Goal: Information Seeking & Learning: Compare options

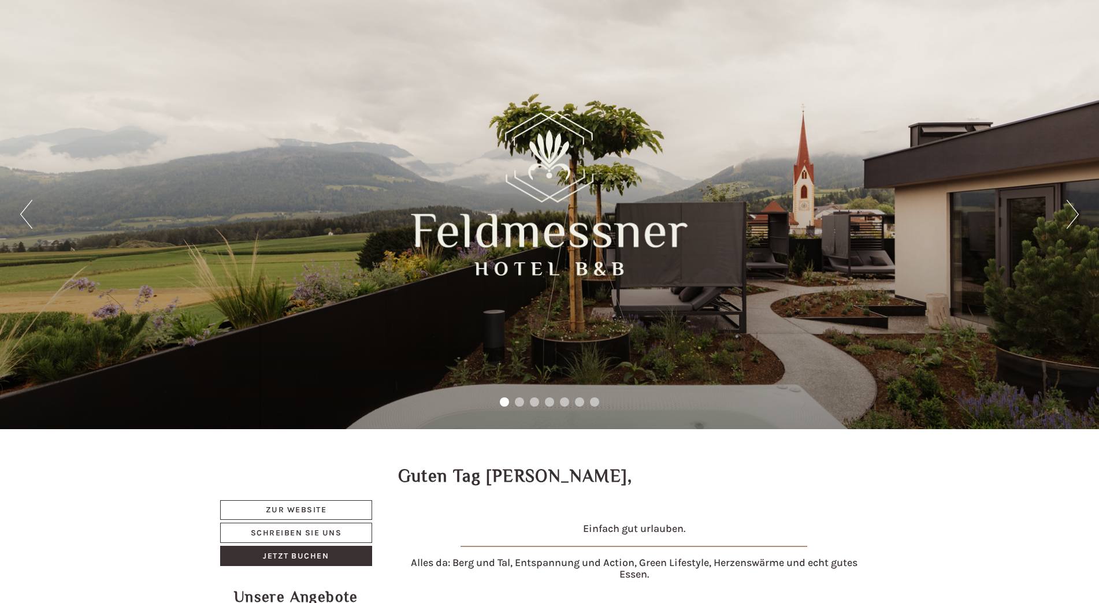
click at [1074, 210] on button "Next" at bounding box center [1073, 214] width 12 height 29
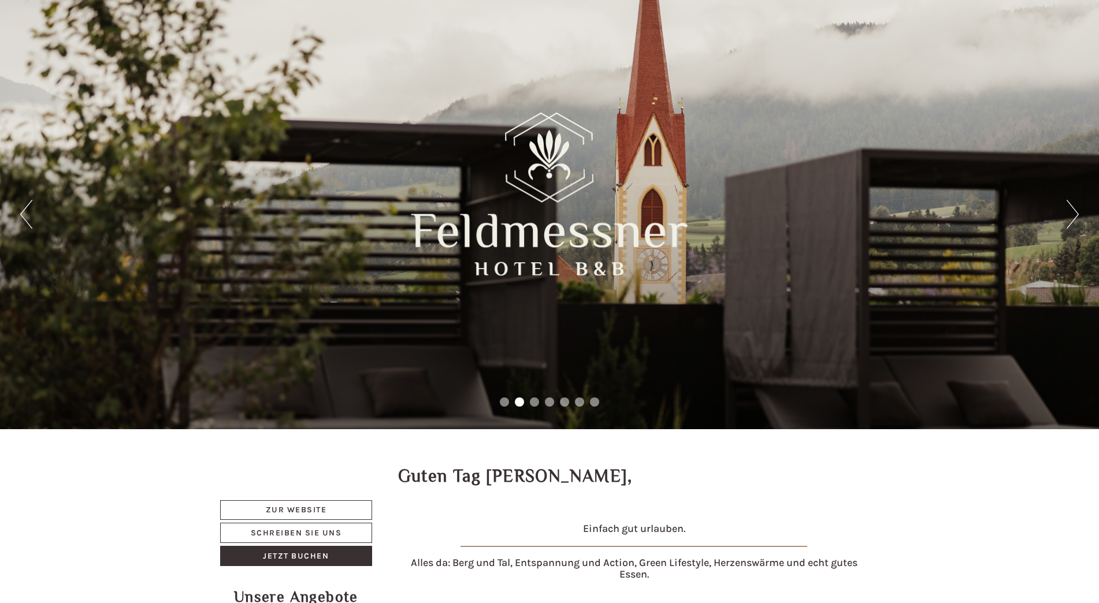
click at [1074, 210] on button "Next" at bounding box center [1073, 214] width 12 height 29
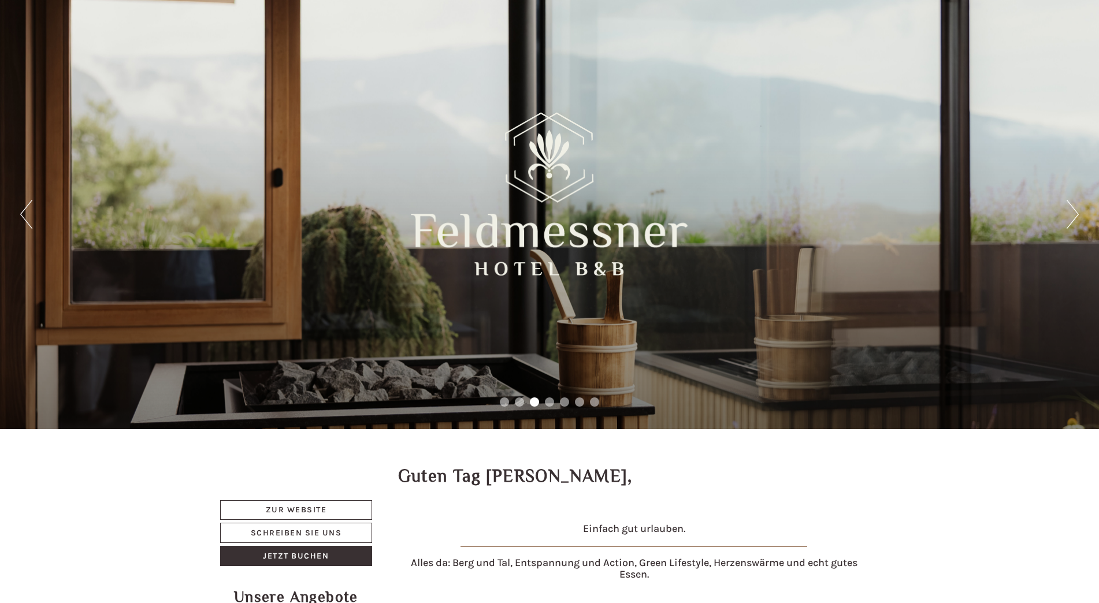
click at [1074, 210] on button "Next" at bounding box center [1073, 214] width 12 height 29
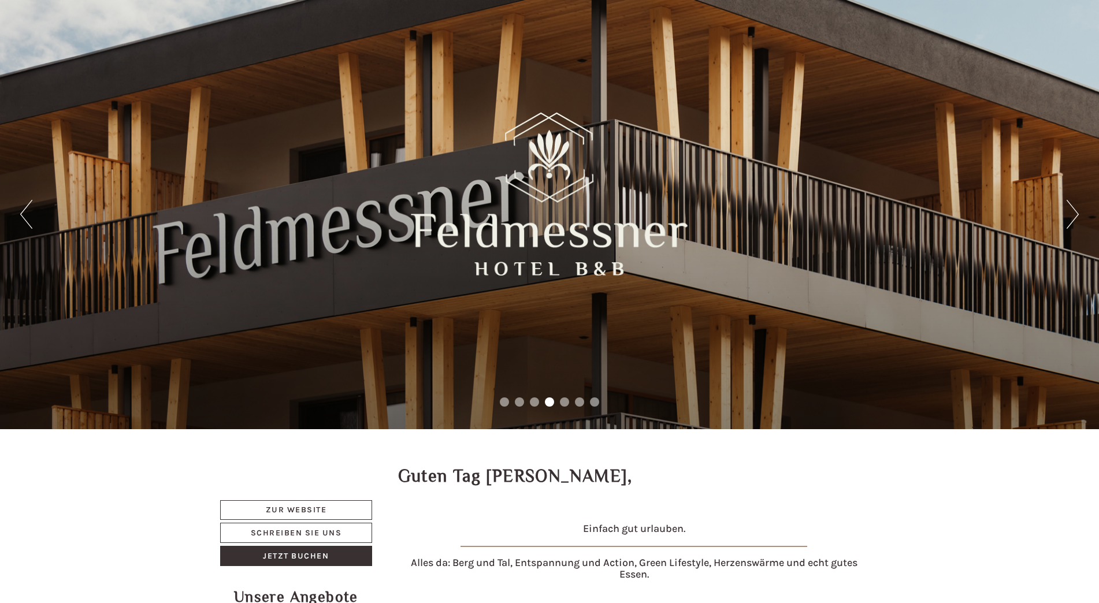
click at [1074, 210] on button "Next" at bounding box center [1073, 214] width 12 height 29
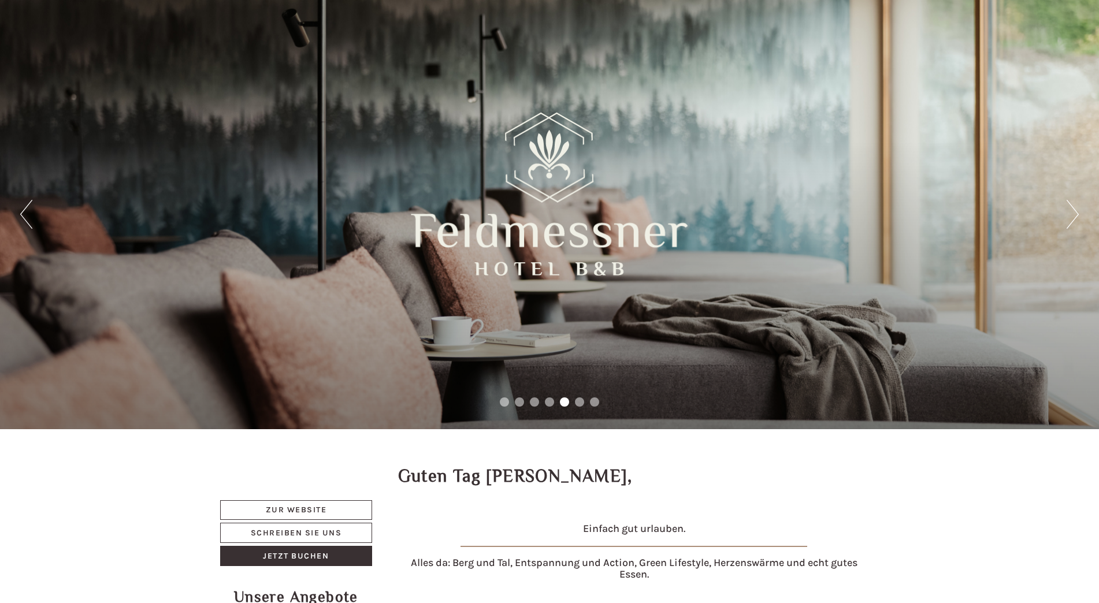
click at [1074, 210] on button "Next" at bounding box center [1073, 214] width 12 height 29
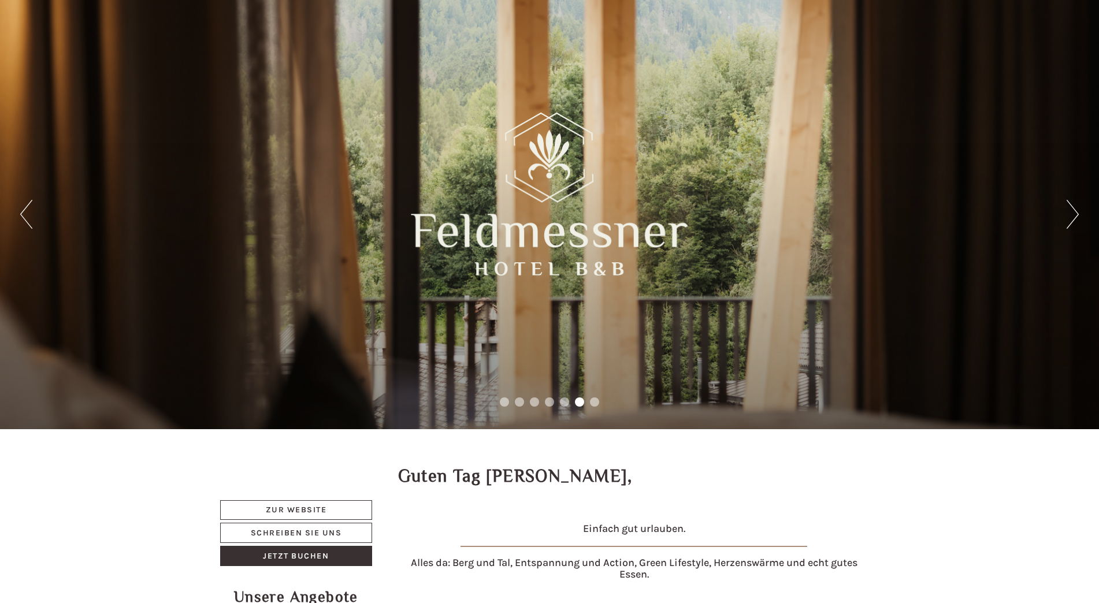
click at [1074, 210] on button "Next" at bounding box center [1073, 214] width 12 height 29
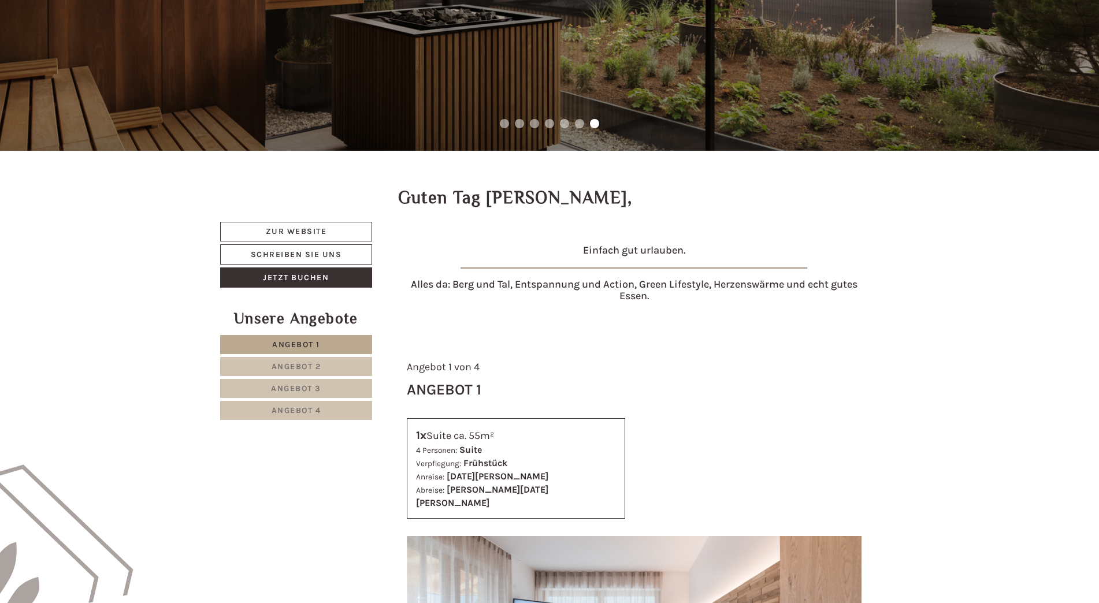
scroll to position [347, 0]
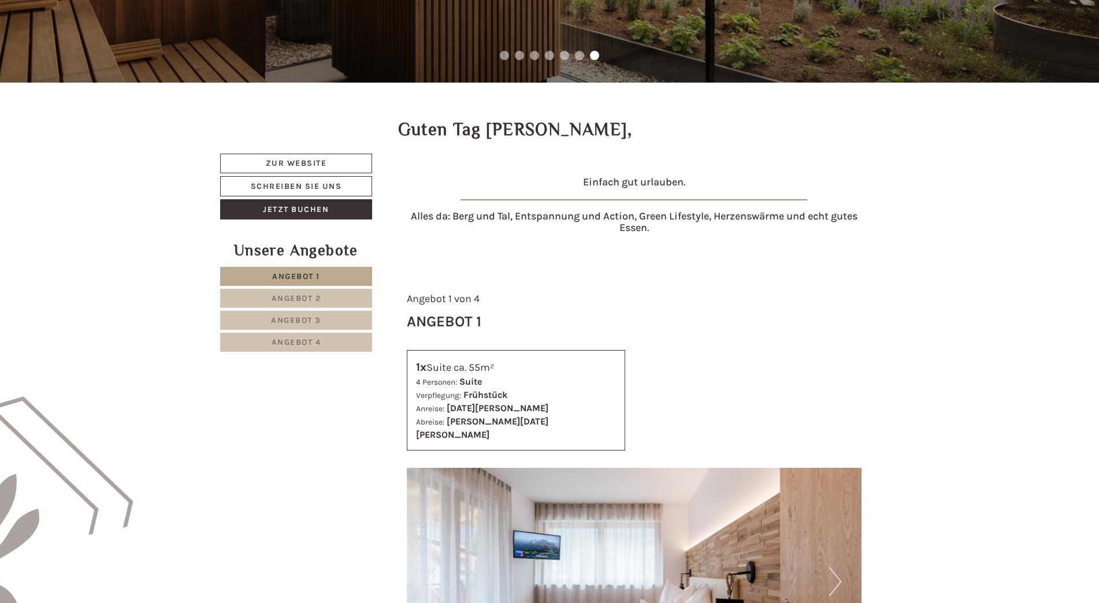
click at [296, 273] on span "Angebot 1" at bounding box center [296, 277] width 48 height 10
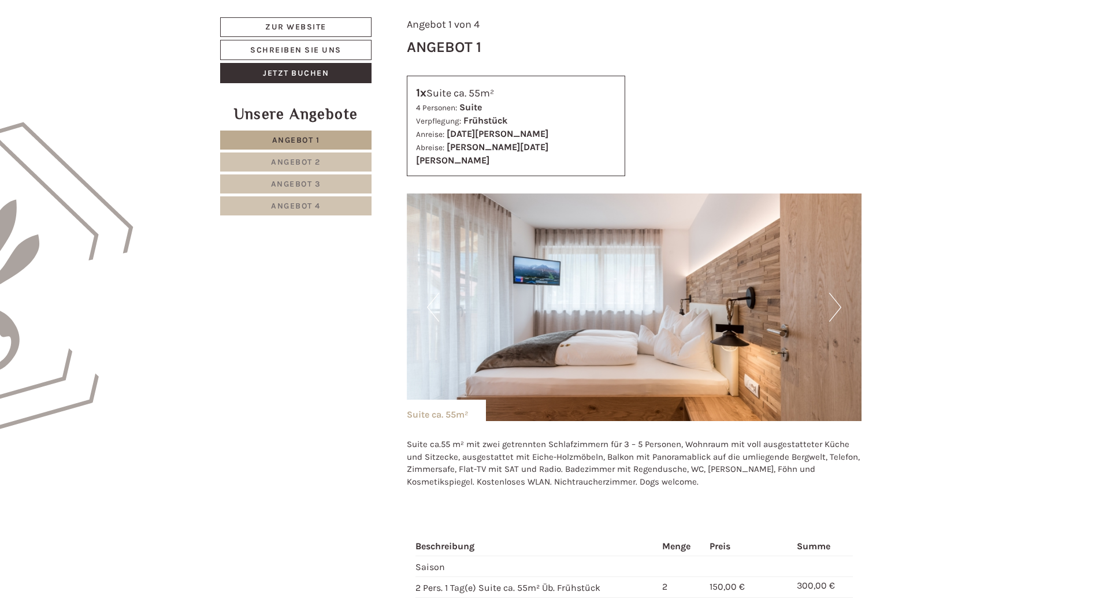
click at [835, 297] on button "Next" at bounding box center [835, 307] width 12 height 29
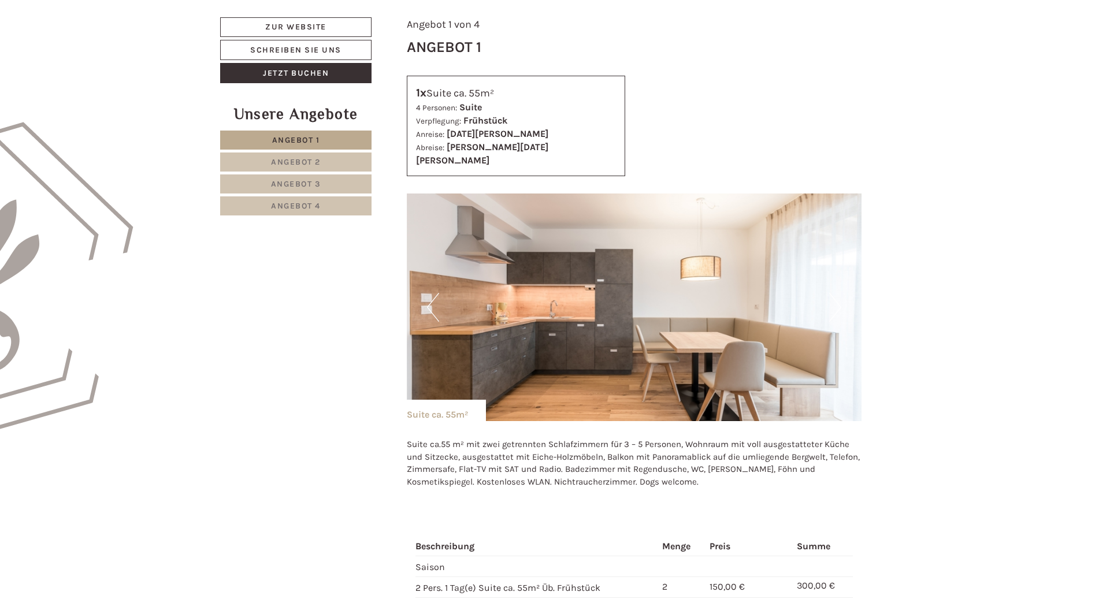
click at [835, 297] on button "Next" at bounding box center [835, 307] width 12 height 29
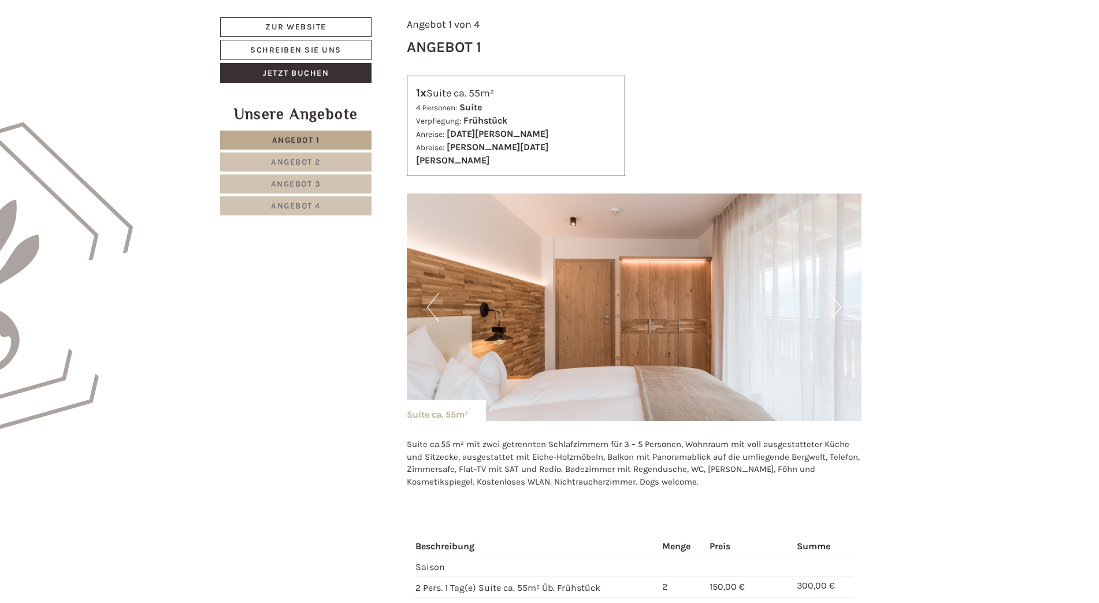
click at [835, 297] on button "Next" at bounding box center [835, 307] width 12 height 29
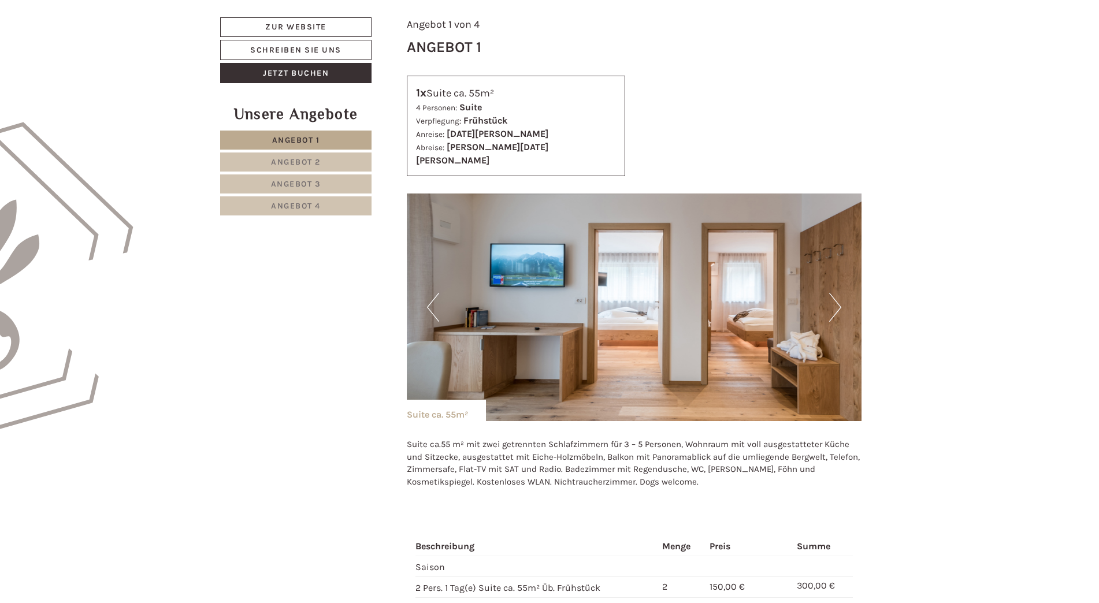
click at [835, 297] on button "Next" at bounding box center [835, 307] width 12 height 29
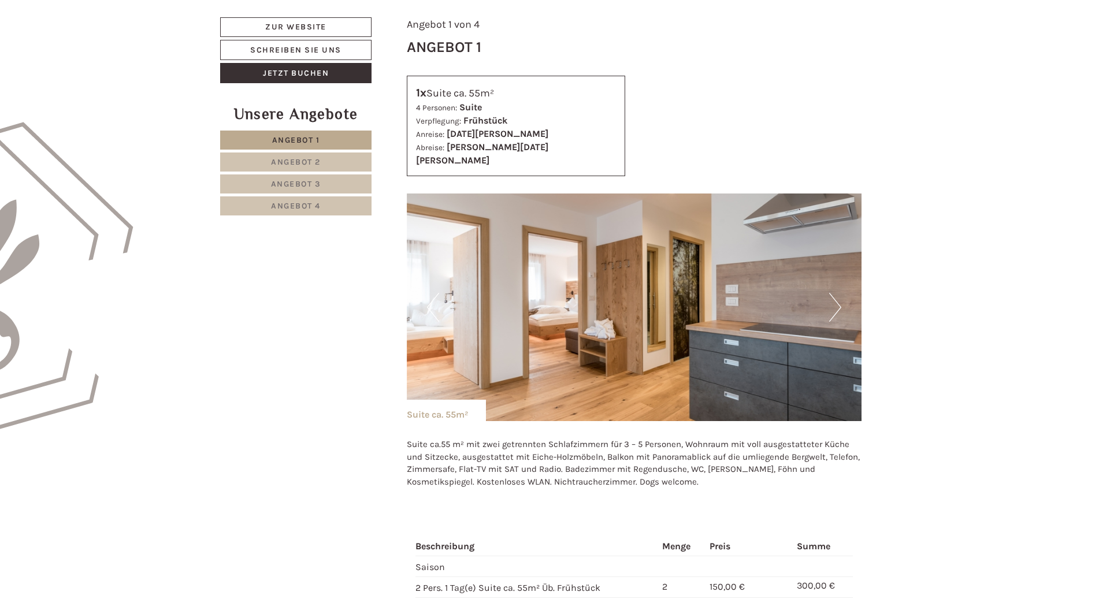
click at [835, 297] on button "Next" at bounding box center [835, 307] width 12 height 29
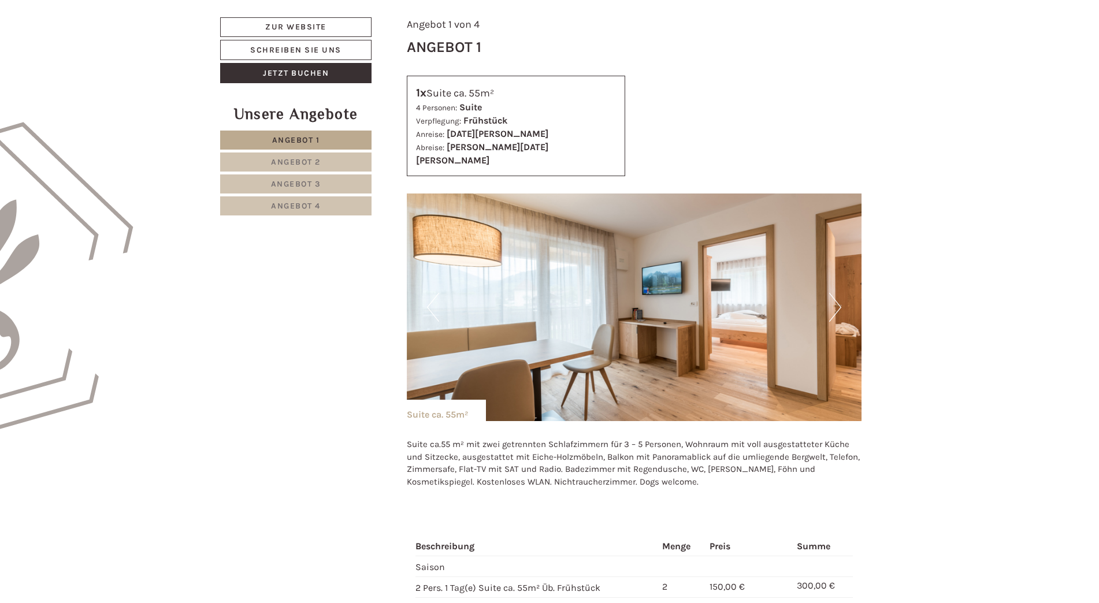
click at [835, 297] on button "Next" at bounding box center [835, 307] width 12 height 29
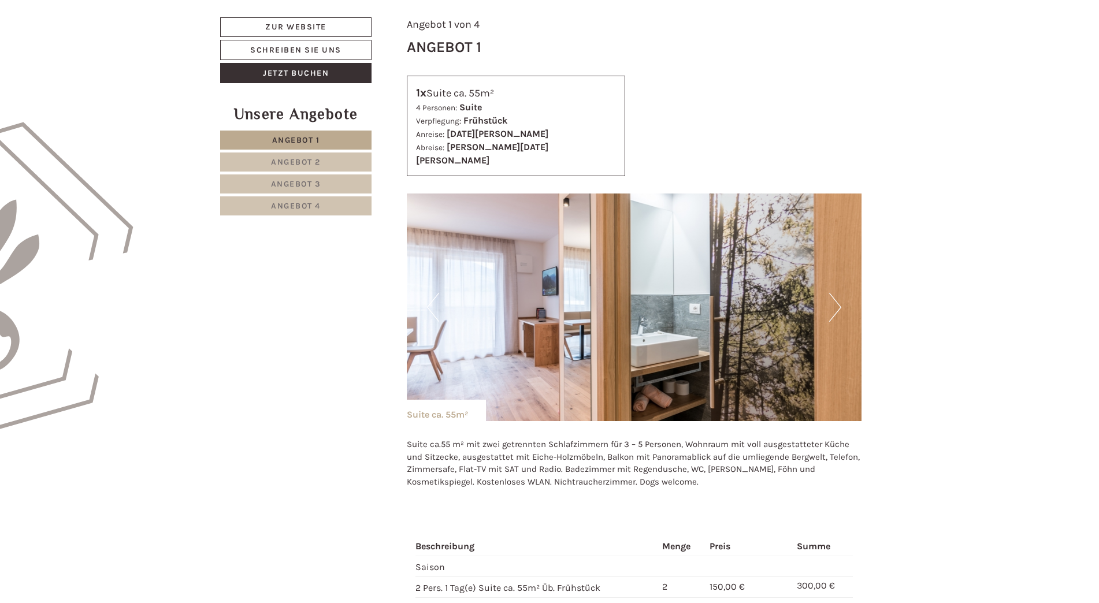
click at [835, 297] on button "Next" at bounding box center [835, 307] width 12 height 29
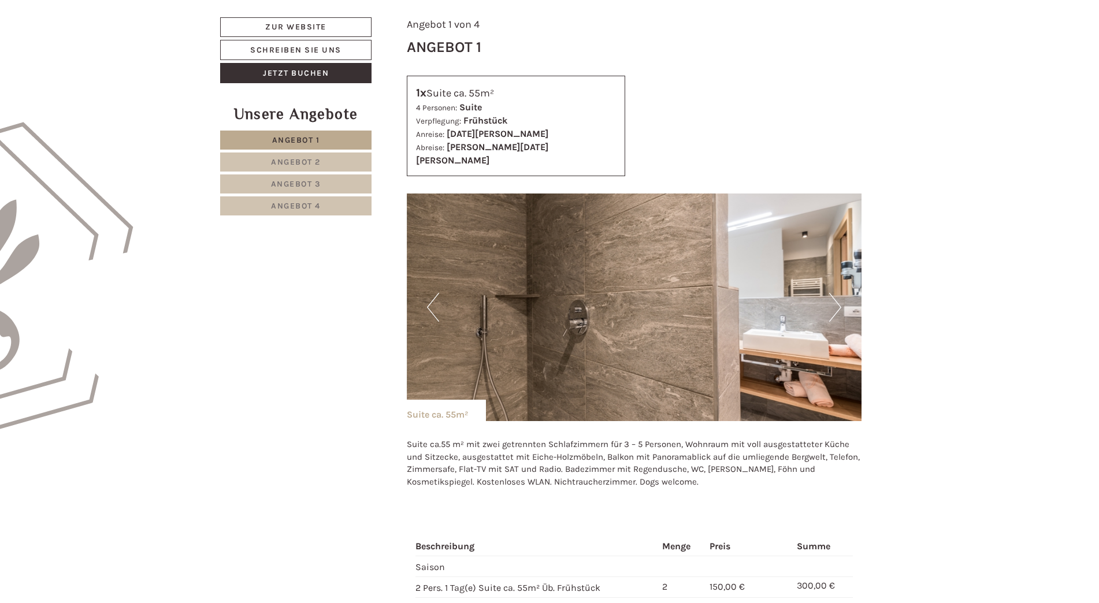
click at [835, 297] on button "Next" at bounding box center [835, 307] width 12 height 29
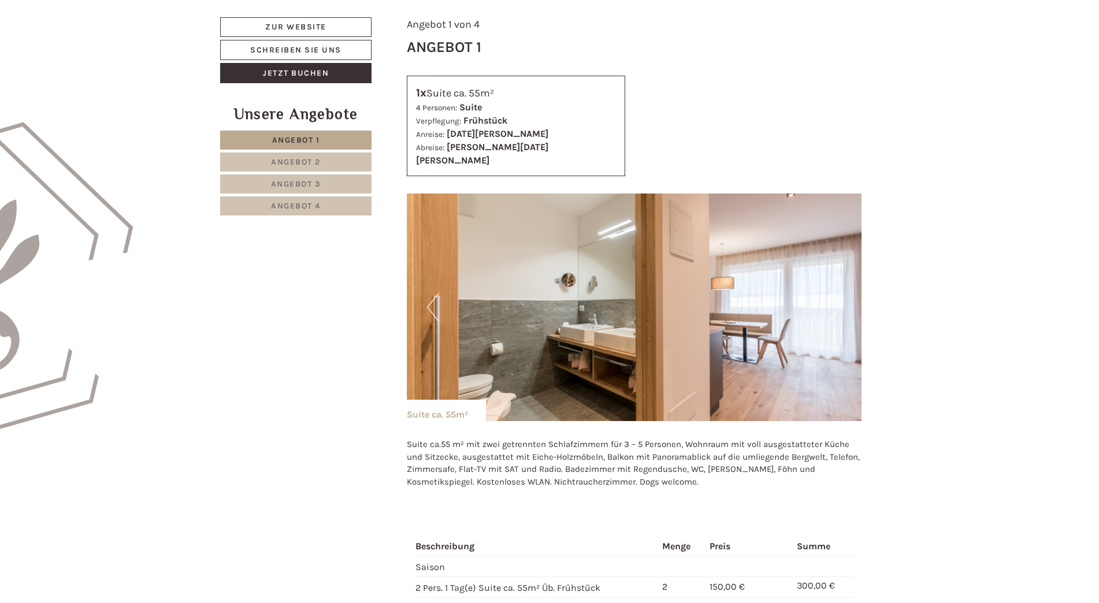
click at [835, 297] on button "Next" at bounding box center [835, 307] width 12 height 29
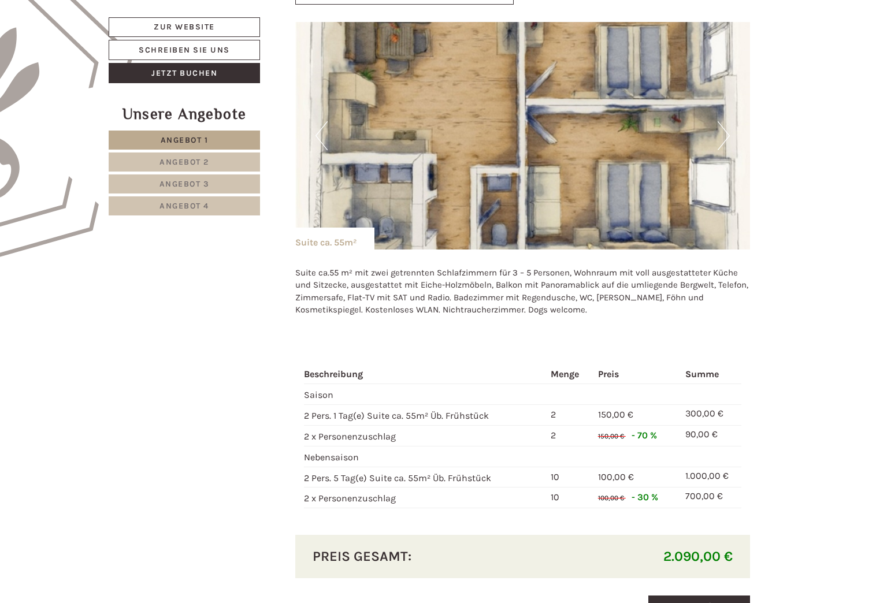
scroll to position [707, 0]
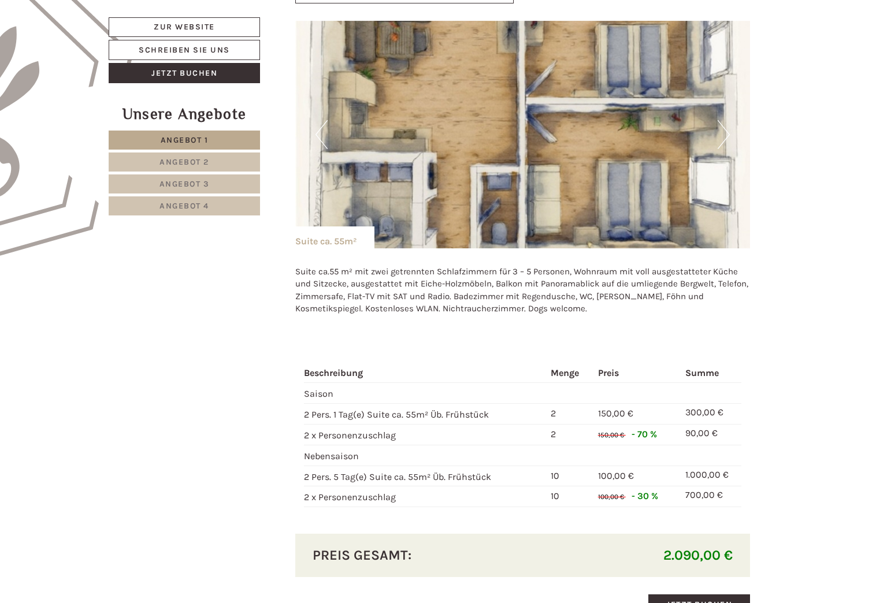
click at [192, 160] on span "Angebot 2" at bounding box center [185, 162] width 50 height 10
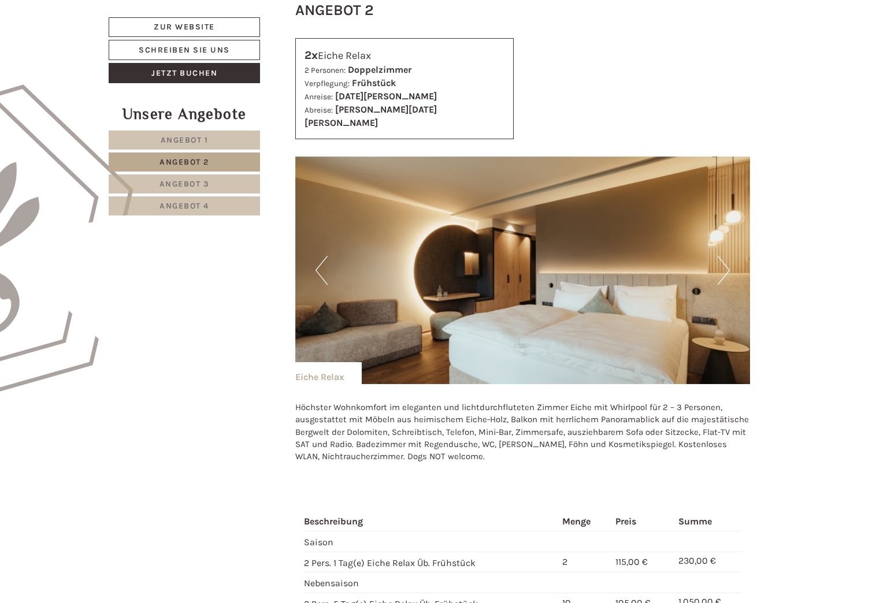
scroll to position [592, 0]
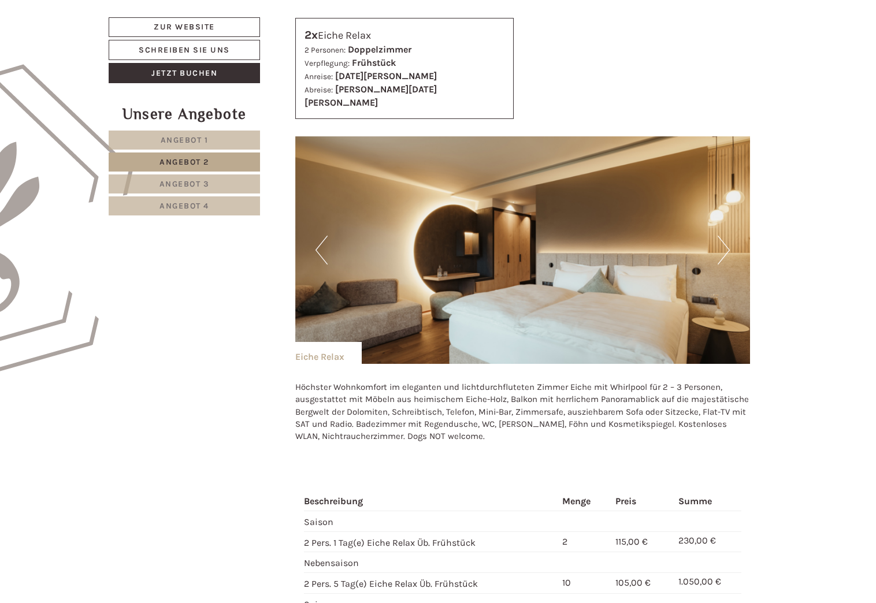
click at [724, 238] on button "Next" at bounding box center [724, 250] width 12 height 29
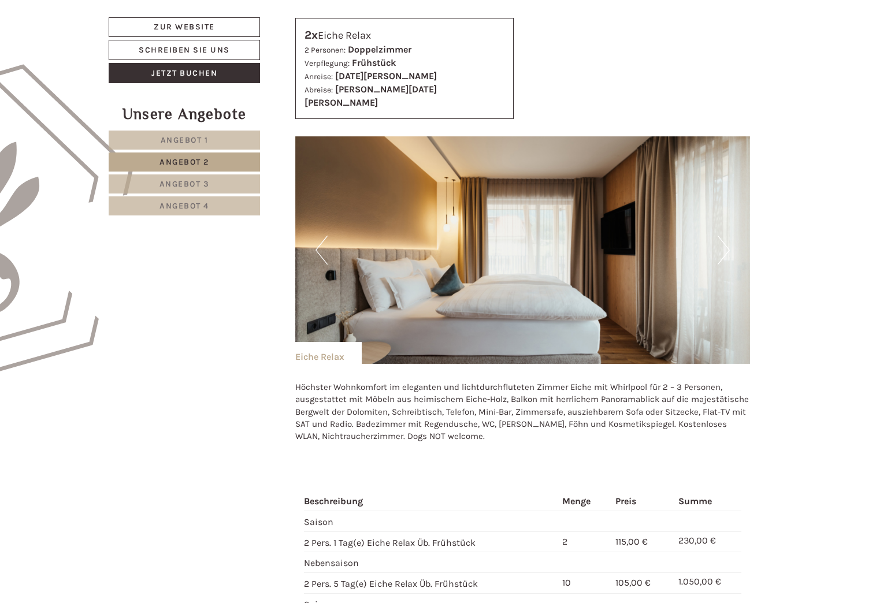
click at [724, 238] on button "Next" at bounding box center [724, 250] width 12 height 29
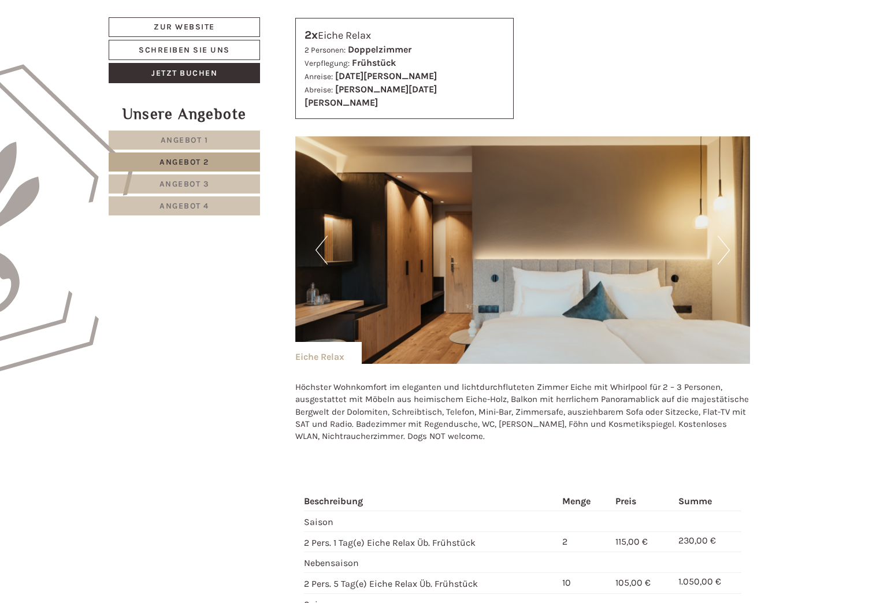
click at [724, 238] on button "Next" at bounding box center [724, 250] width 12 height 29
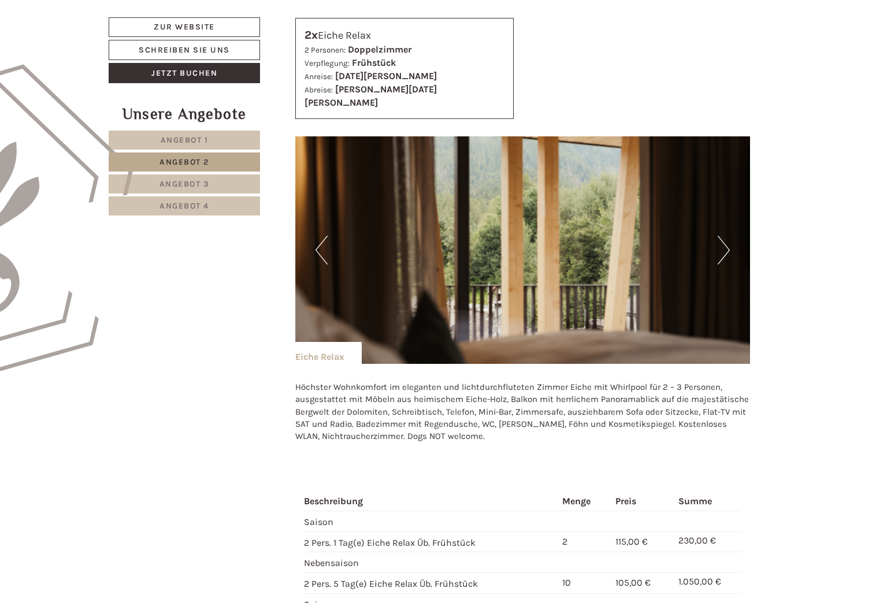
click at [724, 238] on button "Next" at bounding box center [724, 250] width 12 height 29
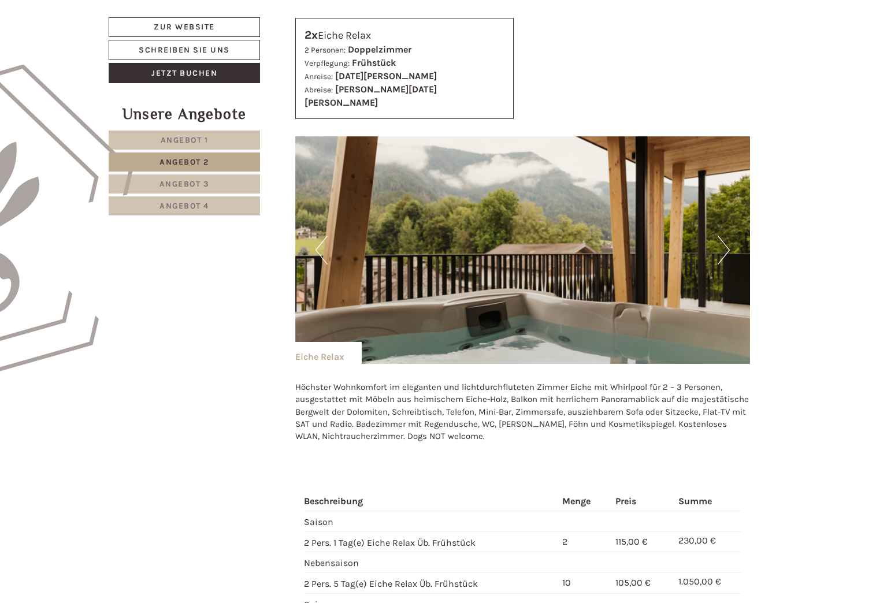
click at [721, 236] on button "Next" at bounding box center [724, 250] width 12 height 29
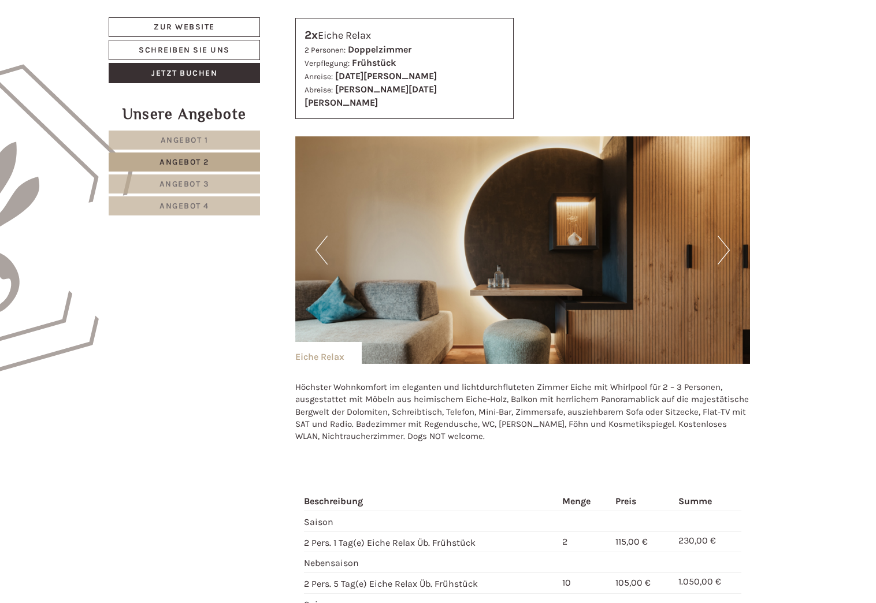
click at [179, 179] on span "Angebot 3" at bounding box center [185, 184] width 50 height 10
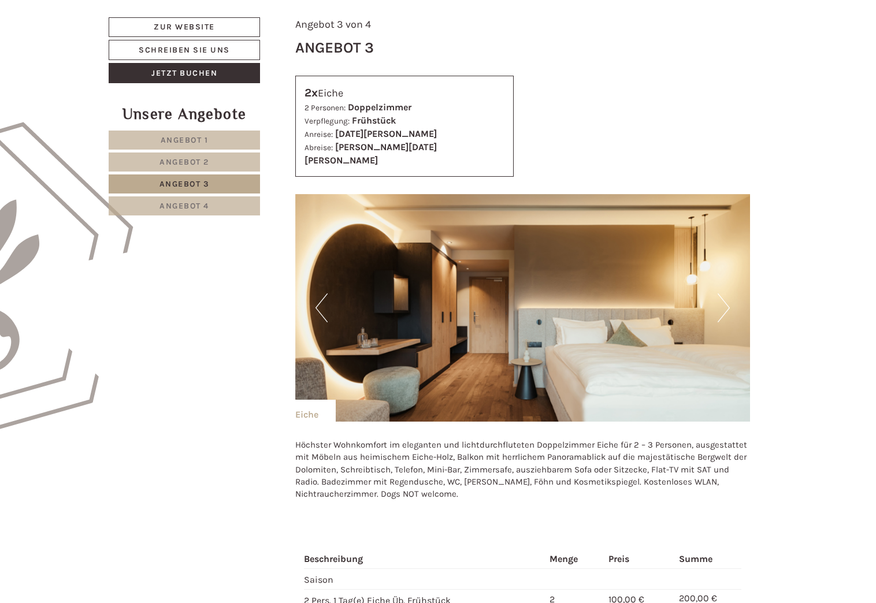
click at [727, 296] on button "Next" at bounding box center [724, 308] width 12 height 29
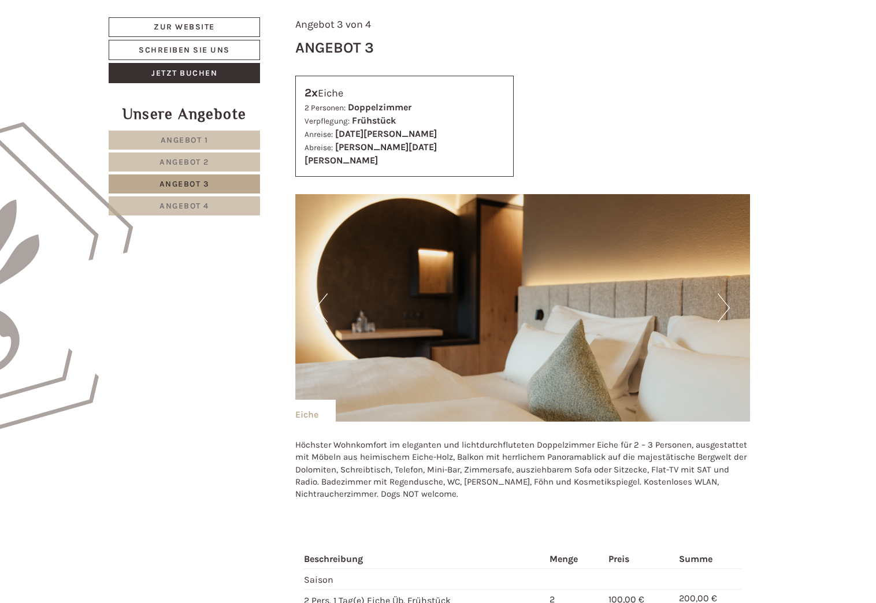
click at [727, 296] on button "Next" at bounding box center [724, 308] width 12 height 29
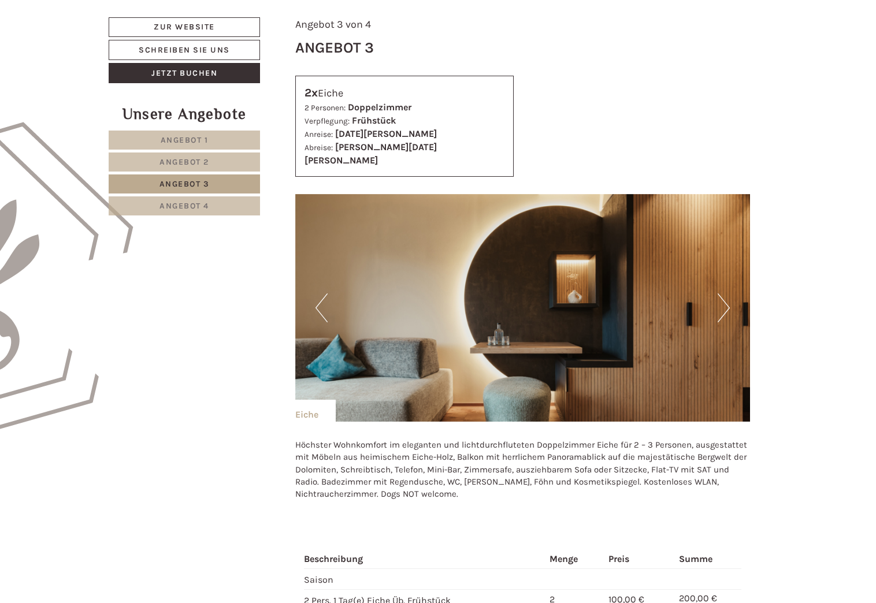
click at [727, 296] on button "Next" at bounding box center [724, 308] width 12 height 29
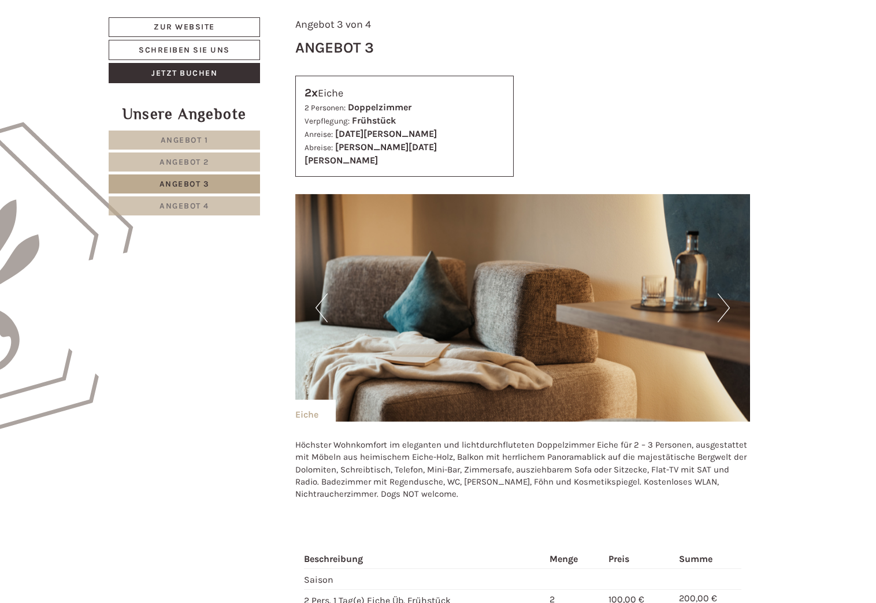
click at [727, 296] on button "Next" at bounding box center [724, 308] width 12 height 29
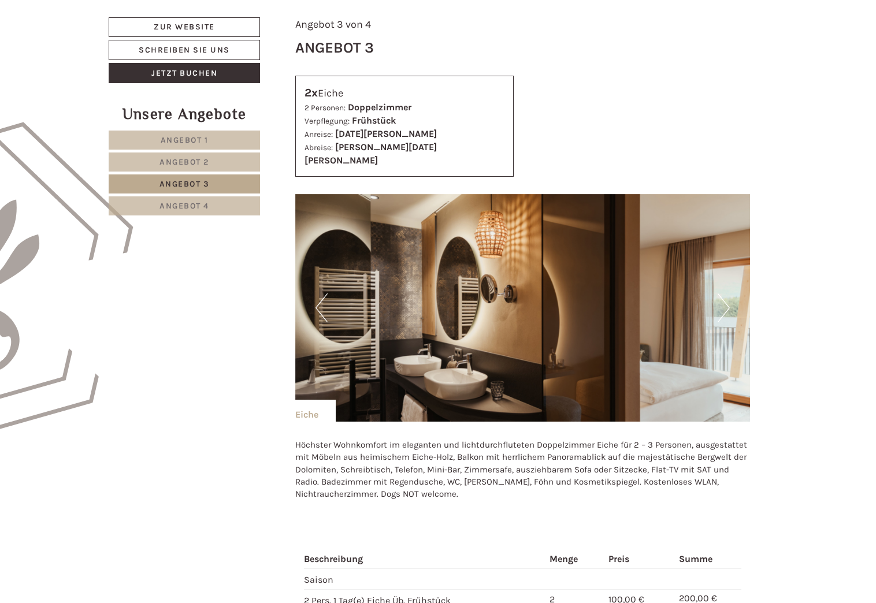
click at [727, 296] on button "Next" at bounding box center [724, 308] width 12 height 29
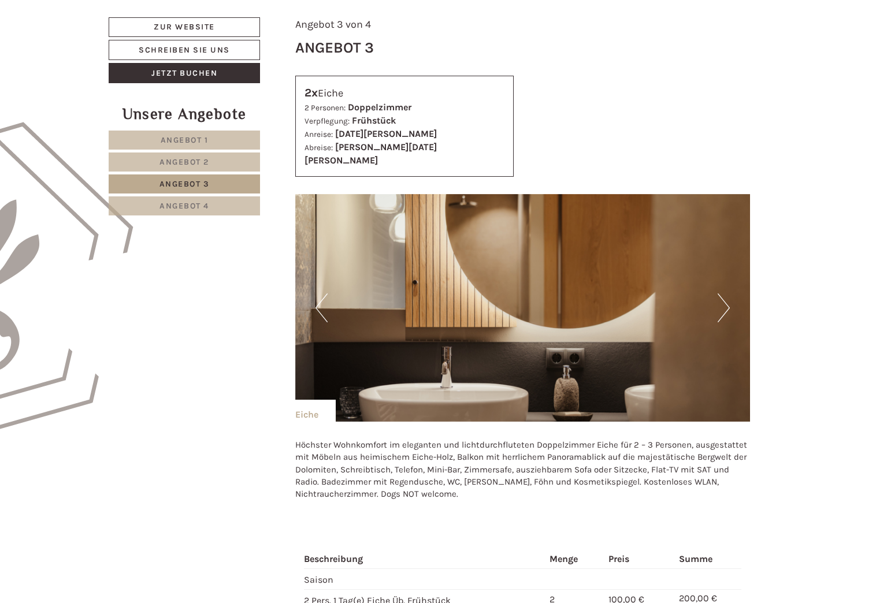
click at [727, 296] on button "Next" at bounding box center [724, 308] width 12 height 29
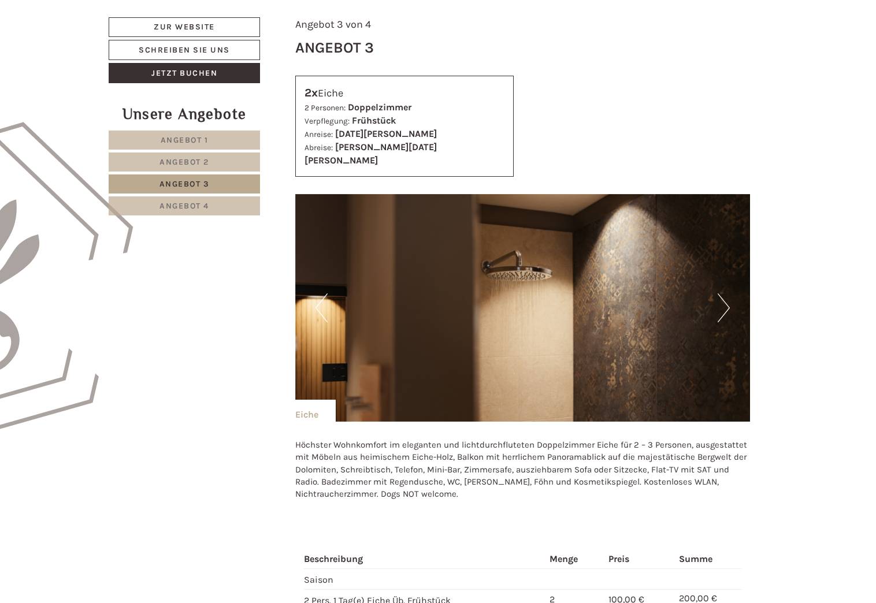
click at [727, 296] on button "Next" at bounding box center [724, 308] width 12 height 29
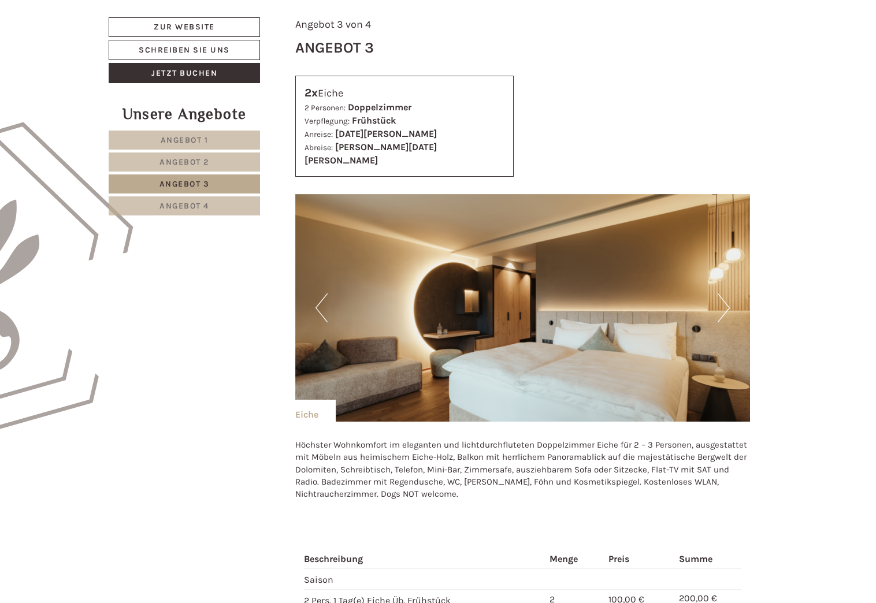
click at [727, 296] on button "Next" at bounding box center [724, 308] width 12 height 29
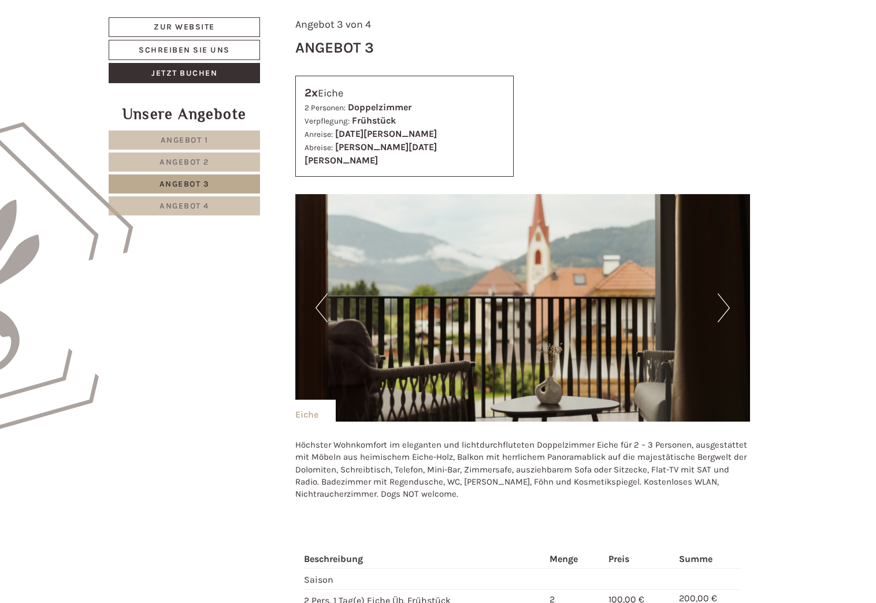
click at [727, 296] on button "Next" at bounding box center [724, 308] width 12 height 29
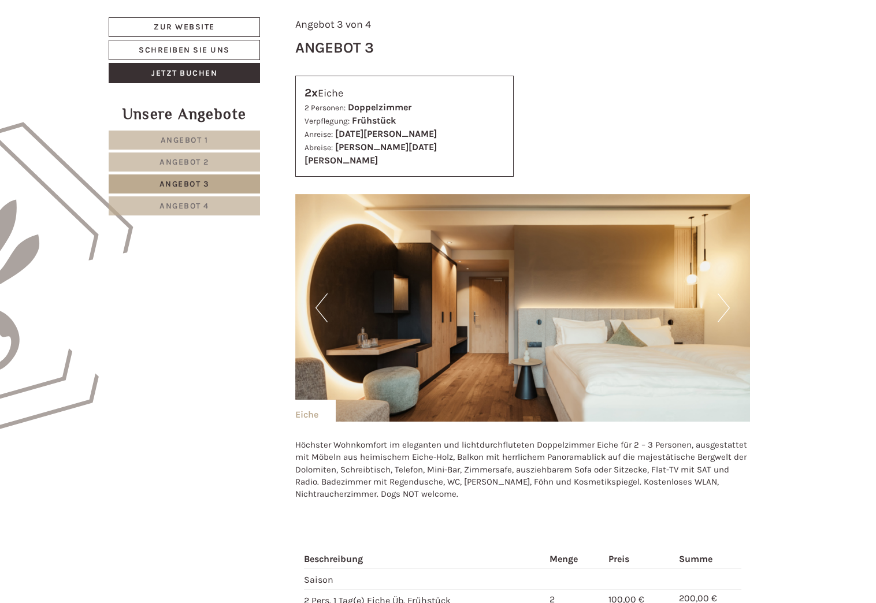
click at [727, 296] on button "Next" at bounding box center [724, 308] width 12 height 29
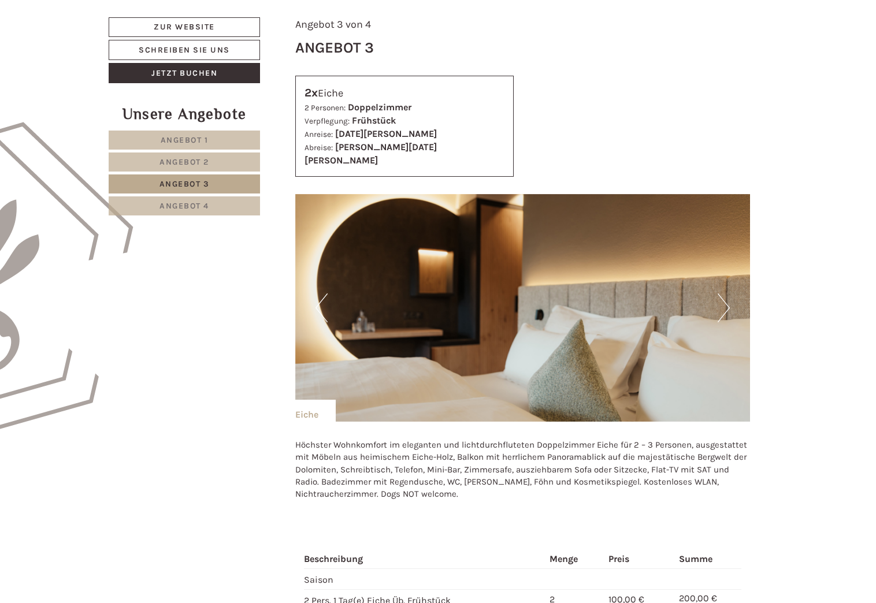
click at [727, 296] on button "Next" at bounding box center [724, 308] width 12 height 29
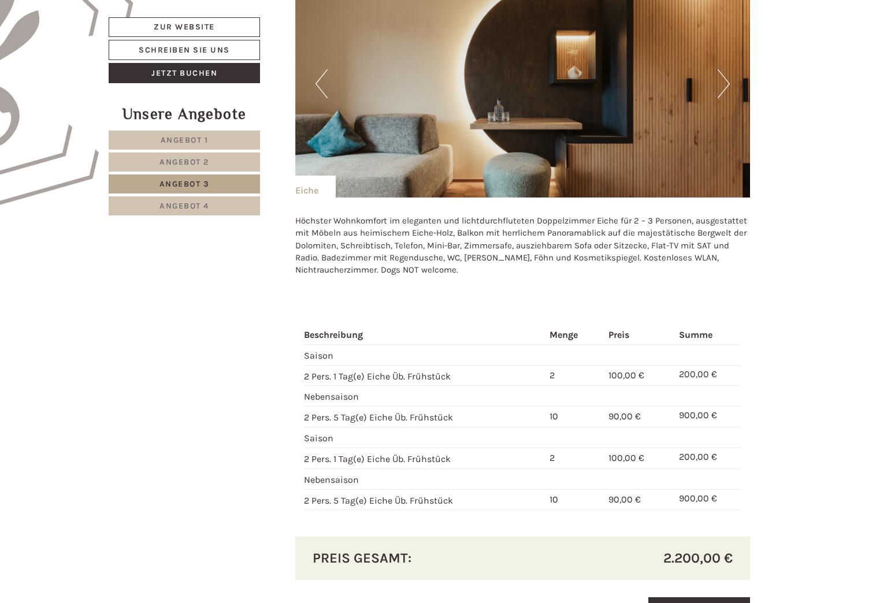
scroll to position [765, 0]
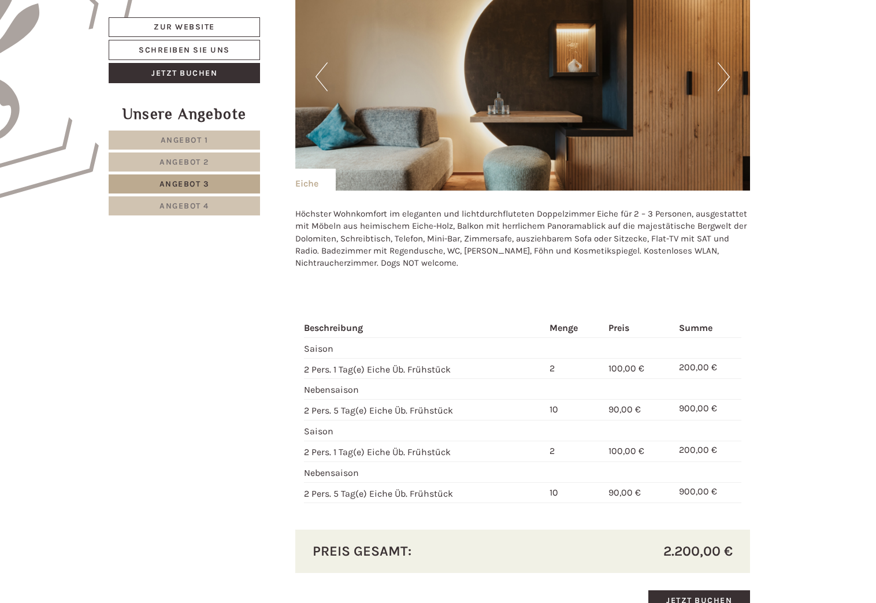
click at [168, 158] on span "Angebot 2" at bounding box center [185, 162] width 50 height 10
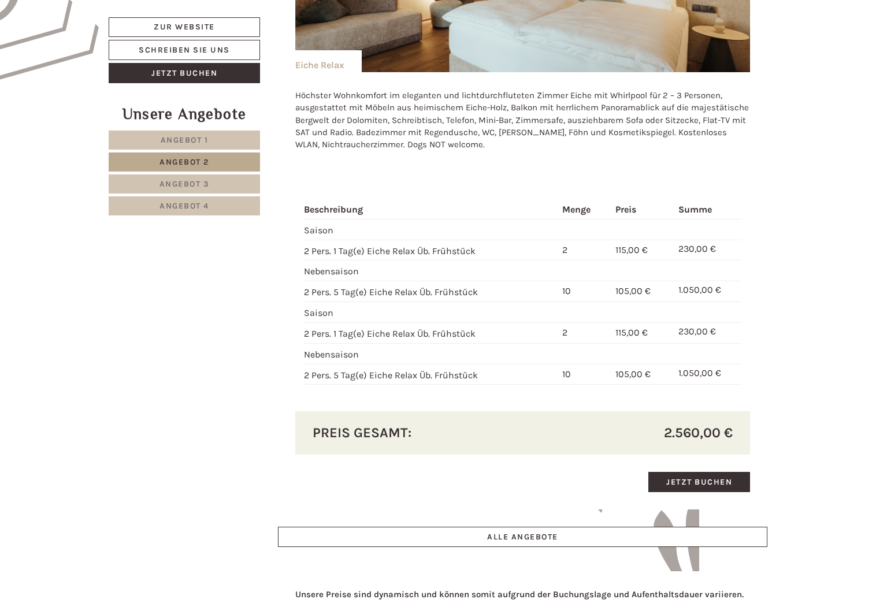
scroll to position [881, 0]
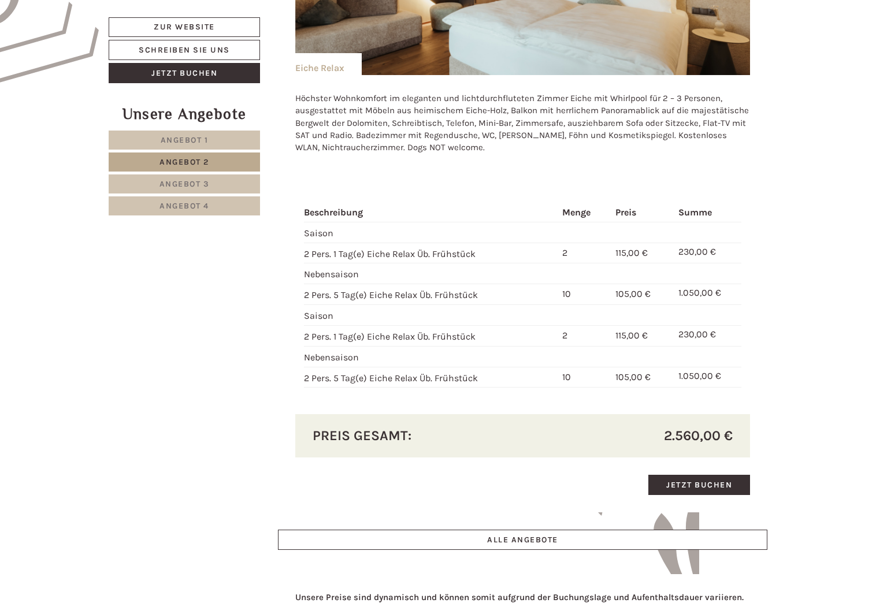
click at [190, 209] on span "Angebot 4" at bounding box center [185, 206] width 50 height 10
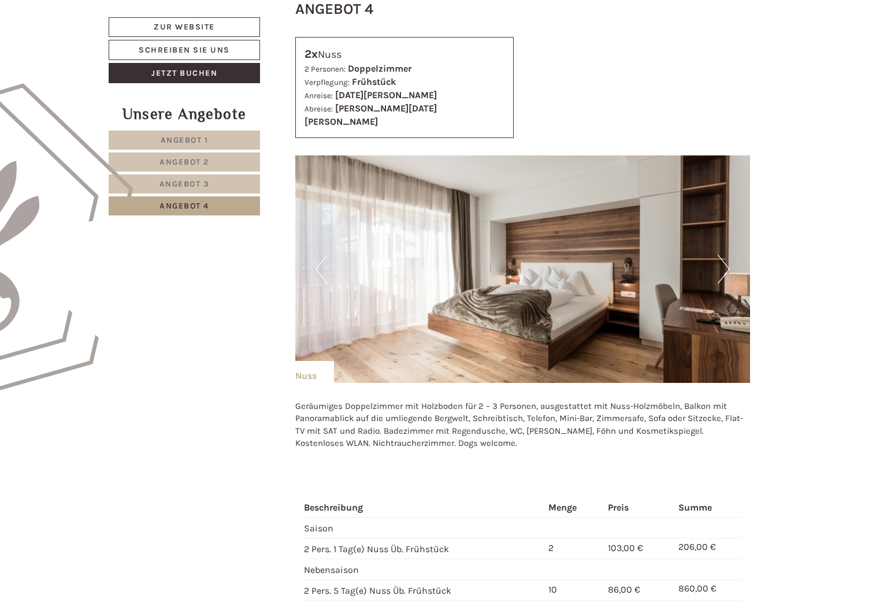
scroll to position [650, 0]
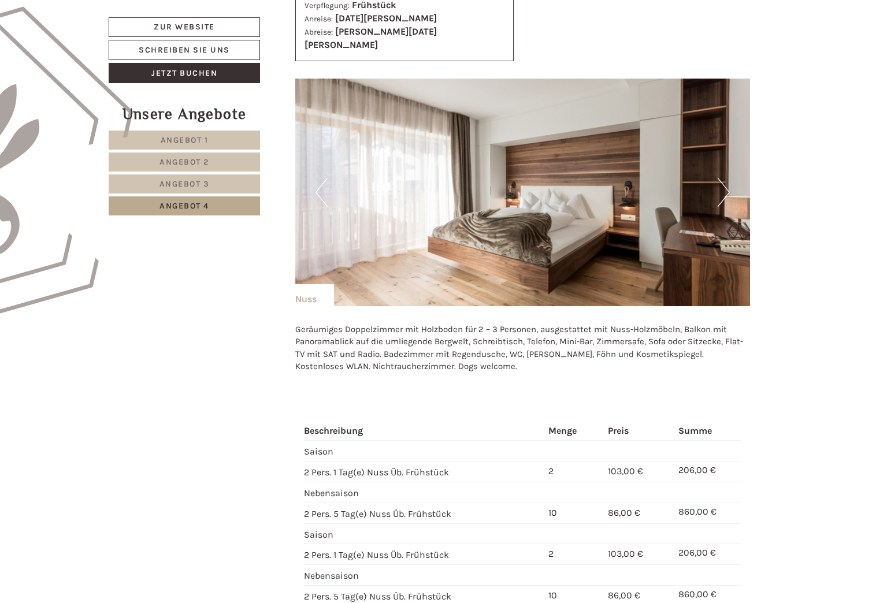
click at [718, 180] on button "Next" at bounding box center [724, 192] width 12 height 29
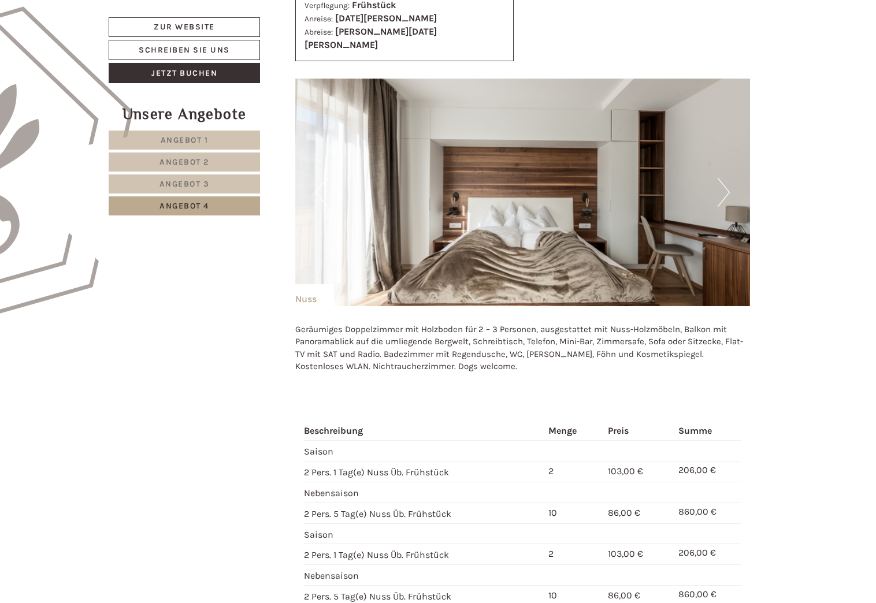
click at [718, 180] on button "Next" at bounding box center [724, 192] width 12 height 29
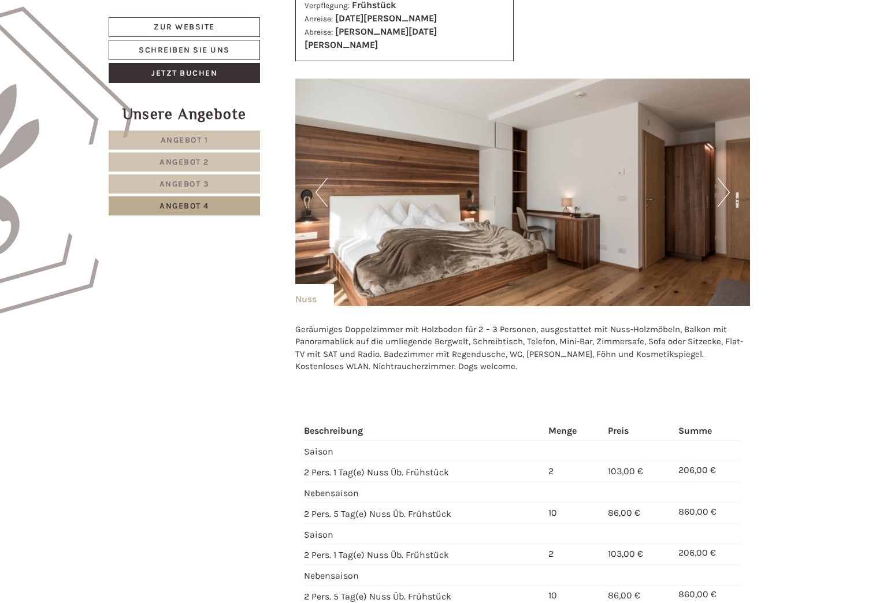
click at [718, 180] on button "Next" at bounding box center [724, 192] width 12 height 29
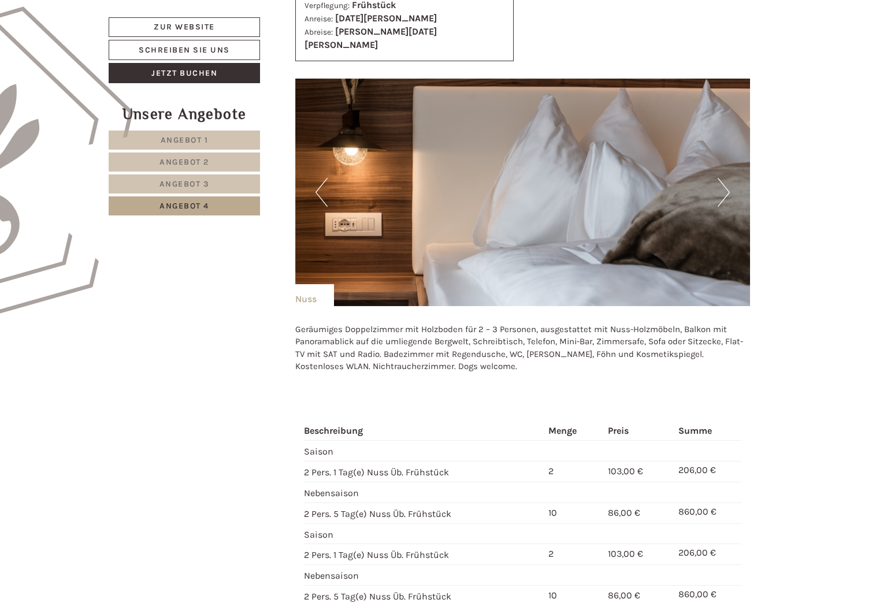
click at [718, 180] on button "Next" at bounding box center [724, 192] width 12 height 29
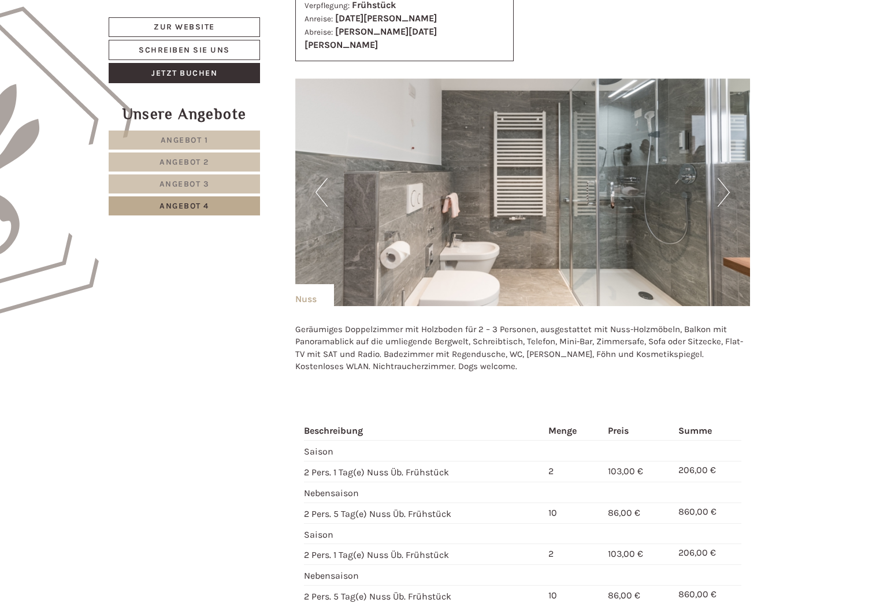
click at [718, 180] on button "Next" at bounding box center [724, 192] width 12 height 29
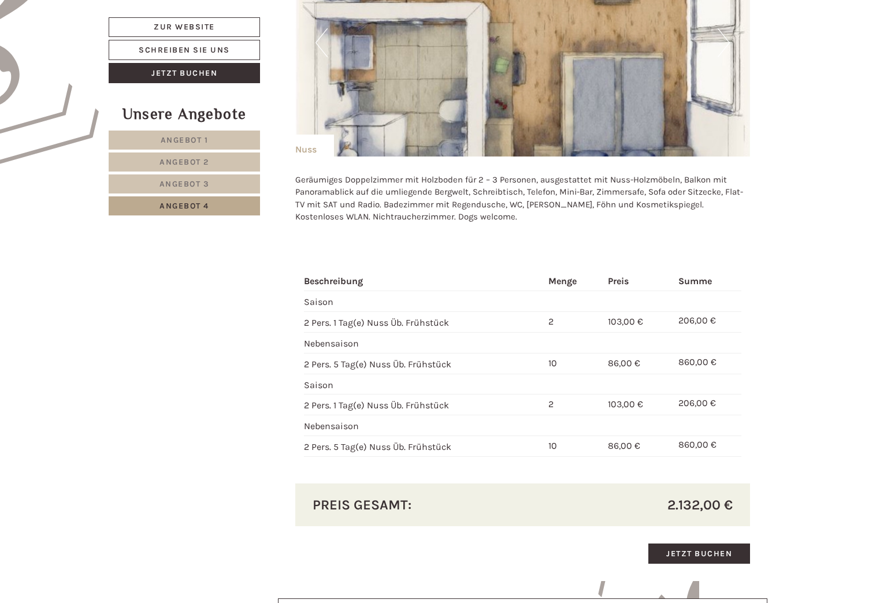
scroll to position [823, 0]
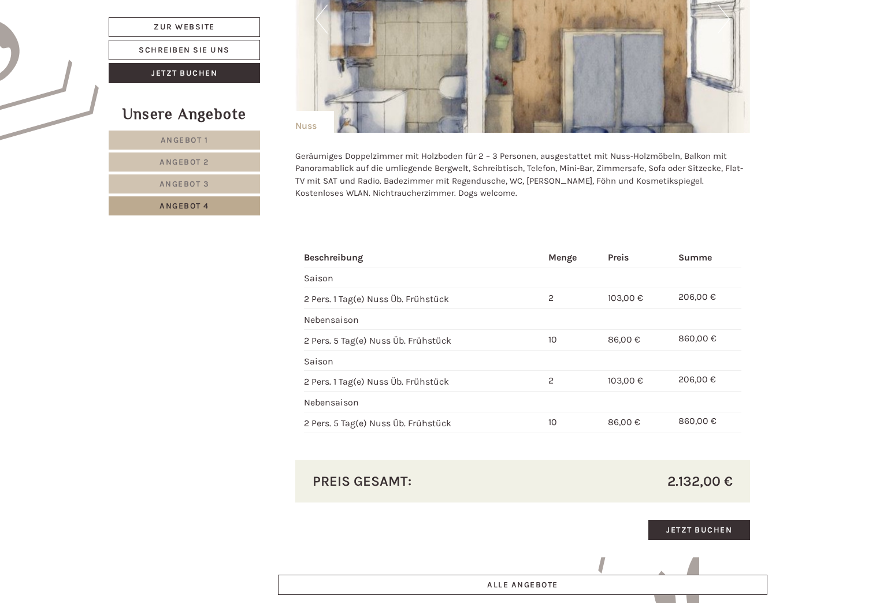
click at [194, 138] on span "Angebot 1" at bounding box center [185, 140] width 48 height 10
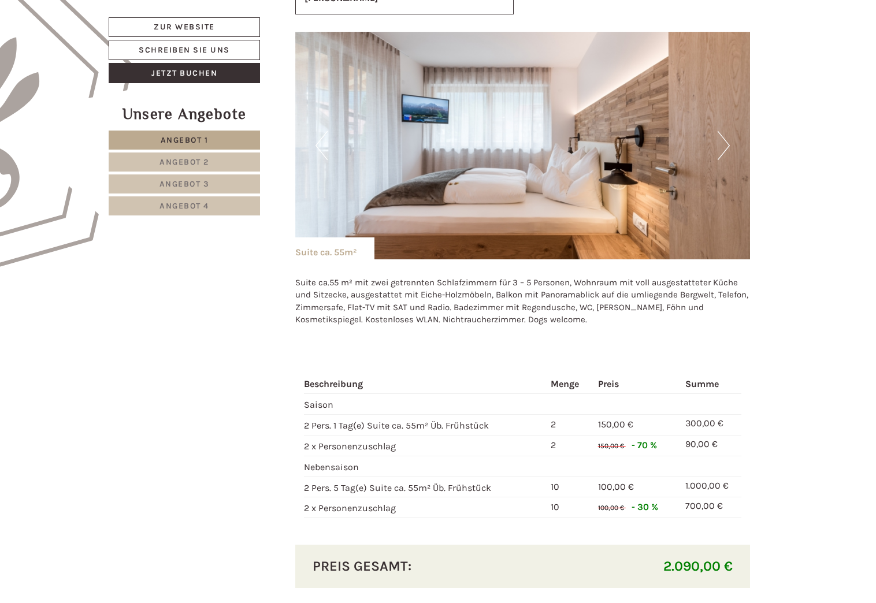
scroll to position [534, 0]
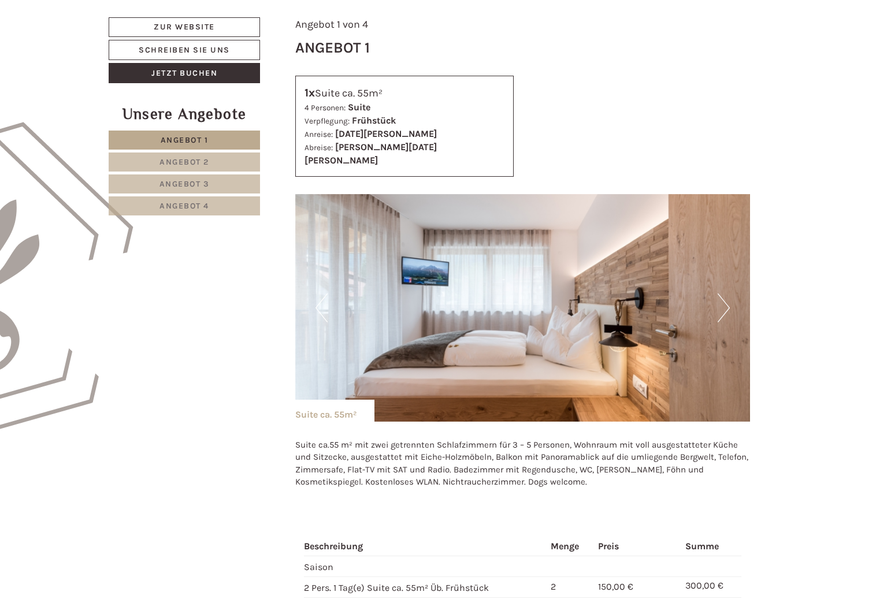
click at [724, 299] on button "Next" at bounding box center [724, 308] width 12 height 29
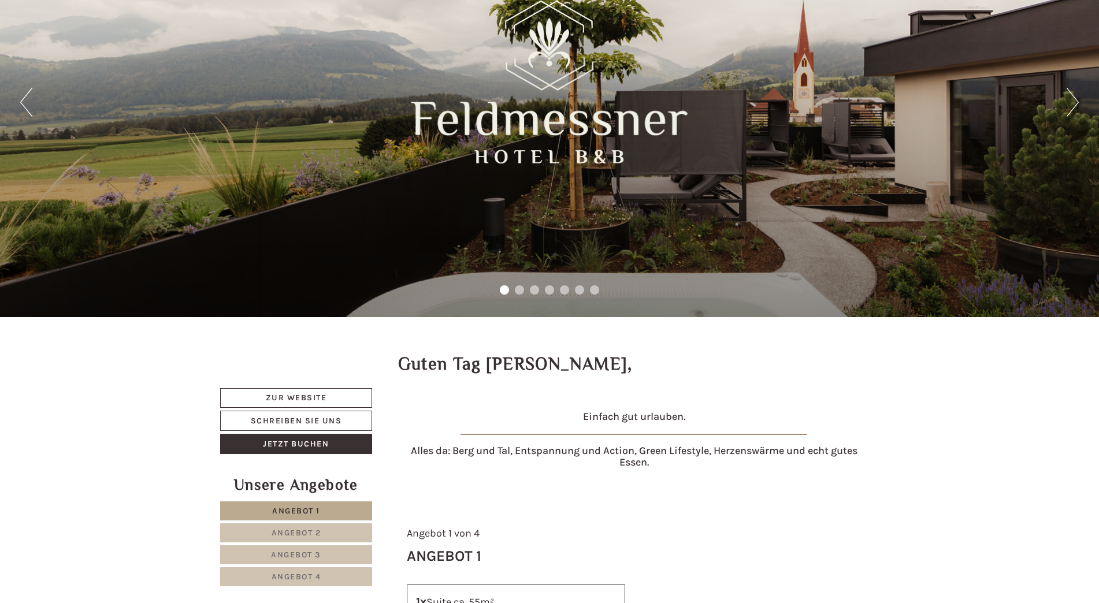
scroll to position [289, 0]
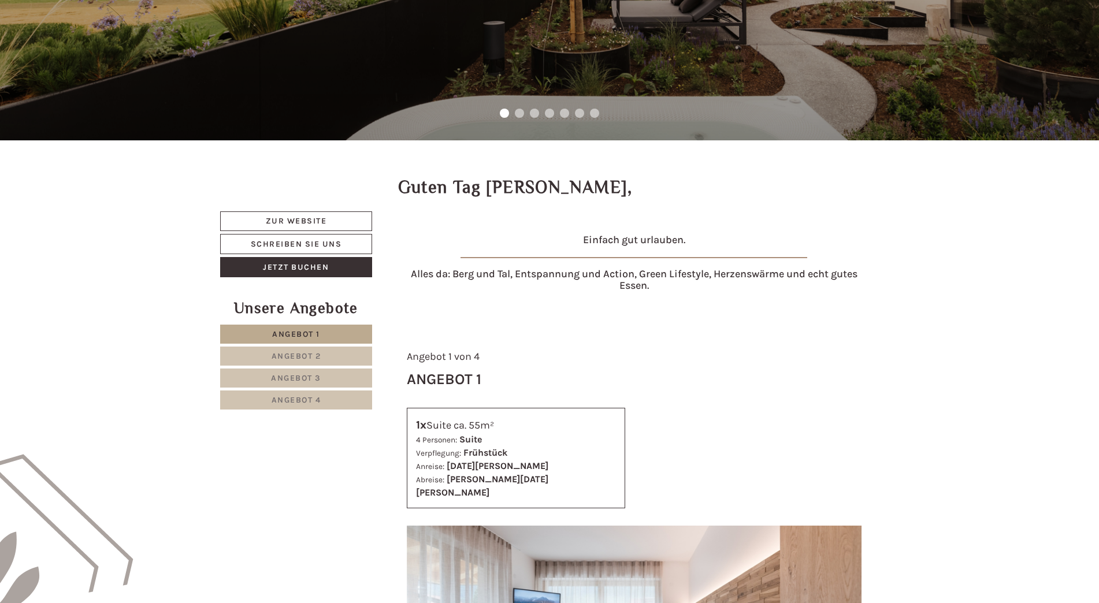
click at [320, 331] on span "Angebot 1" at bounding box center [296, 334] width 48 height 10
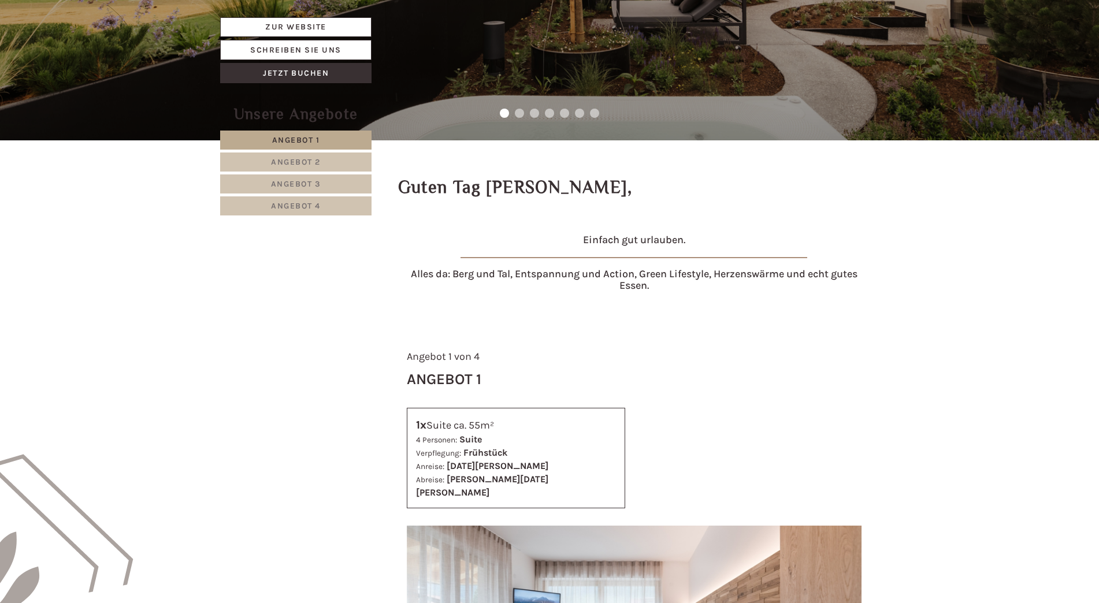
scroll to position [621, 0]
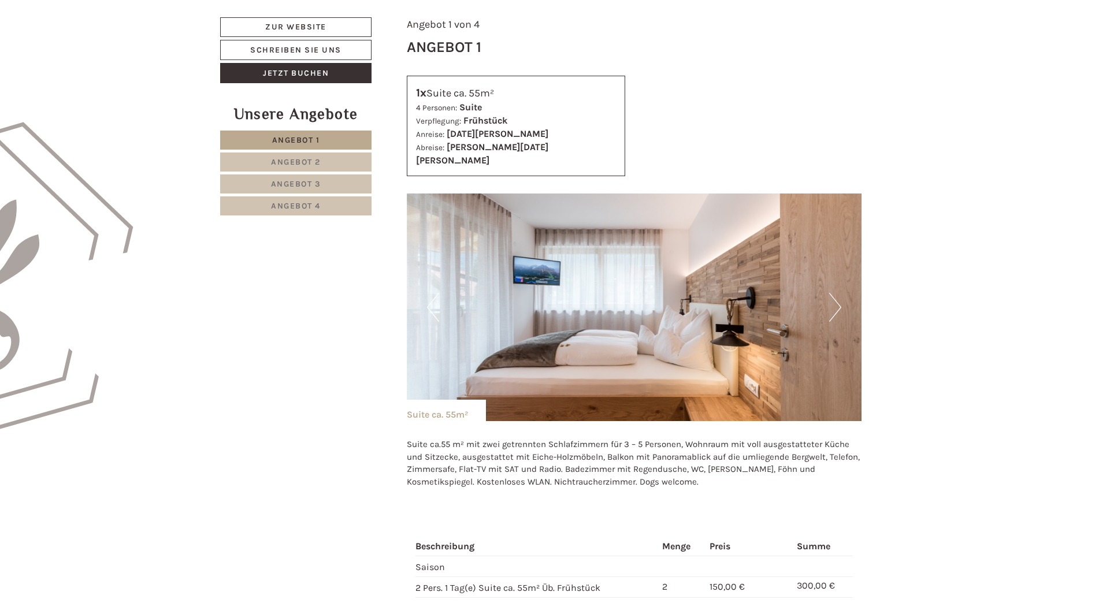
click at [827, 294] on img at bounding box center [634, 308] width 455 height 228
click at [835, 297] on button "Next" at bounding box center [835, 307] width 12 height 29
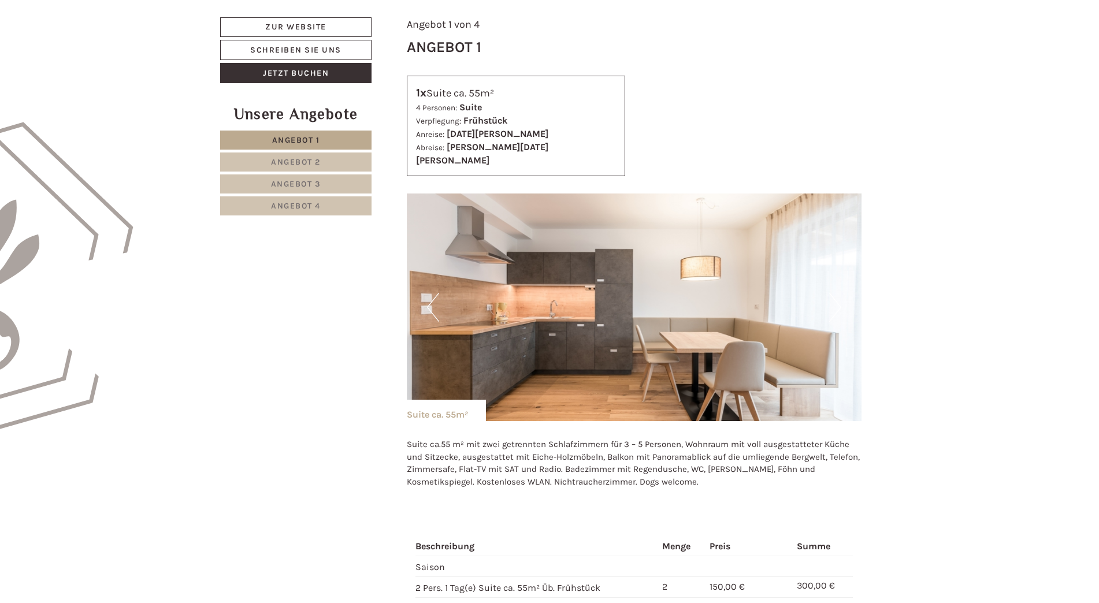
click at [835, 297] on button "Next" at bounding box center [835, 307] width 12 height 29
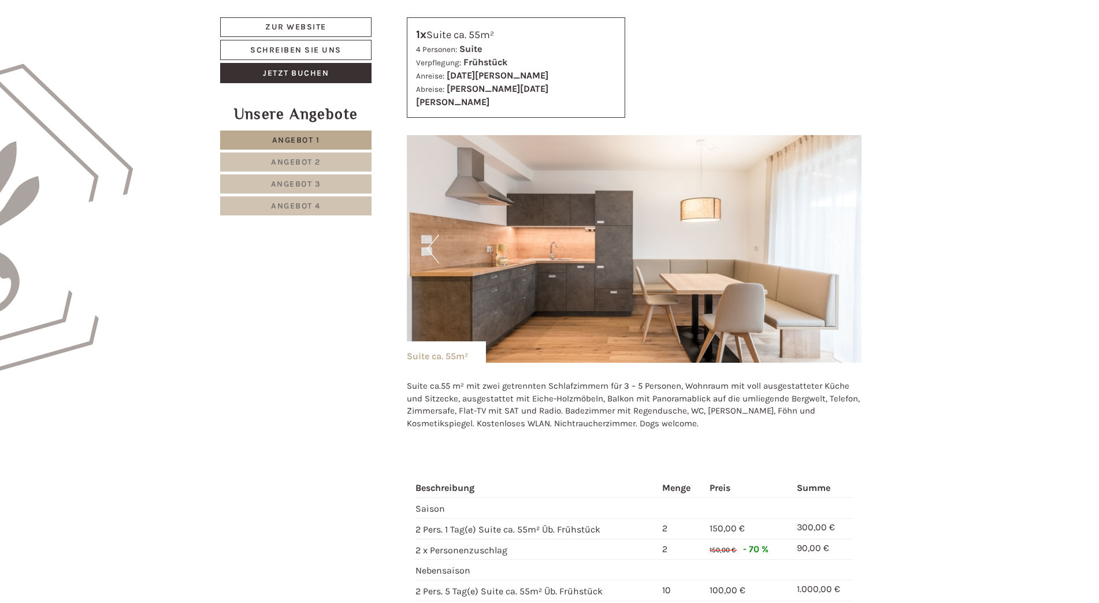
scroll to position [679, 0]
click at [843, 245] on img at bounding box center [634, 250] width 455 height 228
click at [798, 249] on img at bounding box center [634, 250] width 455 height 228
click at [853, 242] on img at bounding box center [634, 250] width 455 height 228
click at [437, 237] on button "Previous" at bounding box center [433, 249] width 12 height 29
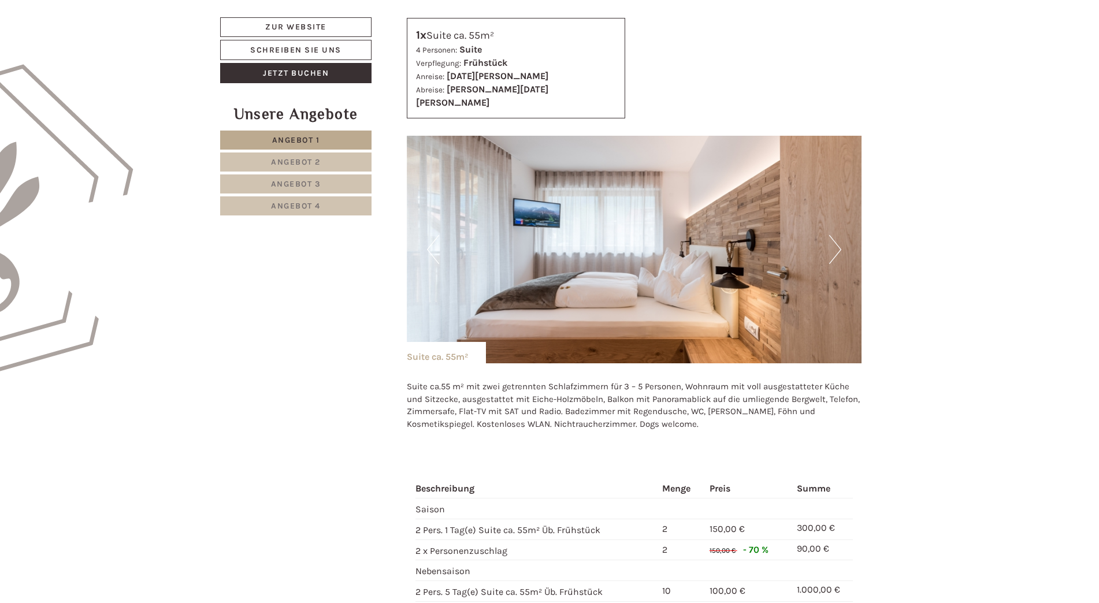
click at [837, 236] on button "Next" at bounding box center [835, 249] width 12 height 29
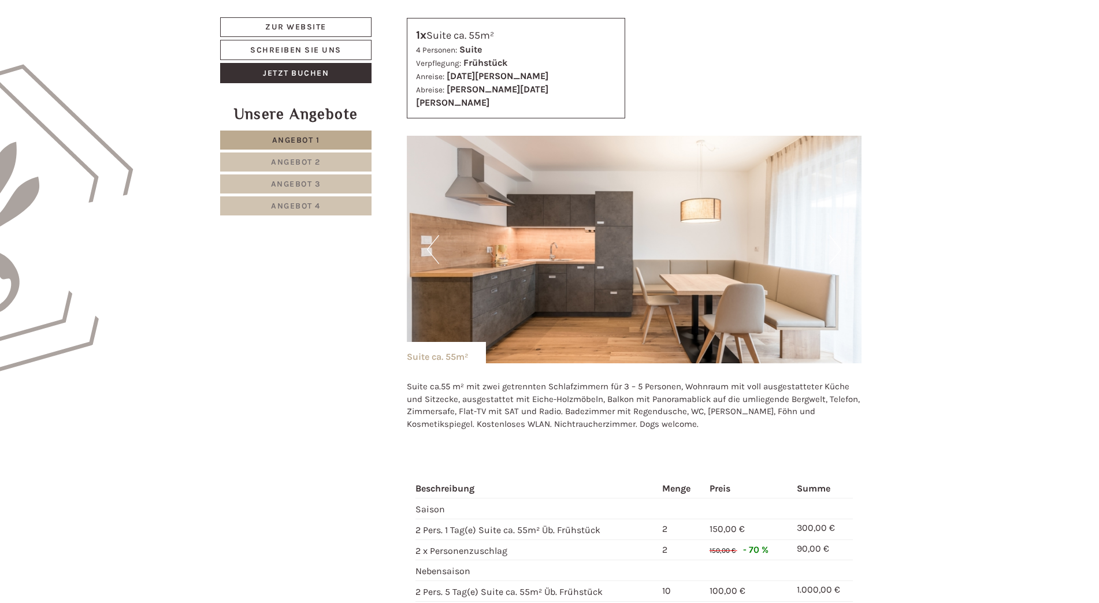
click at [837, 236] on button "Next" at bounding box center [835, 249] width 12 height 29
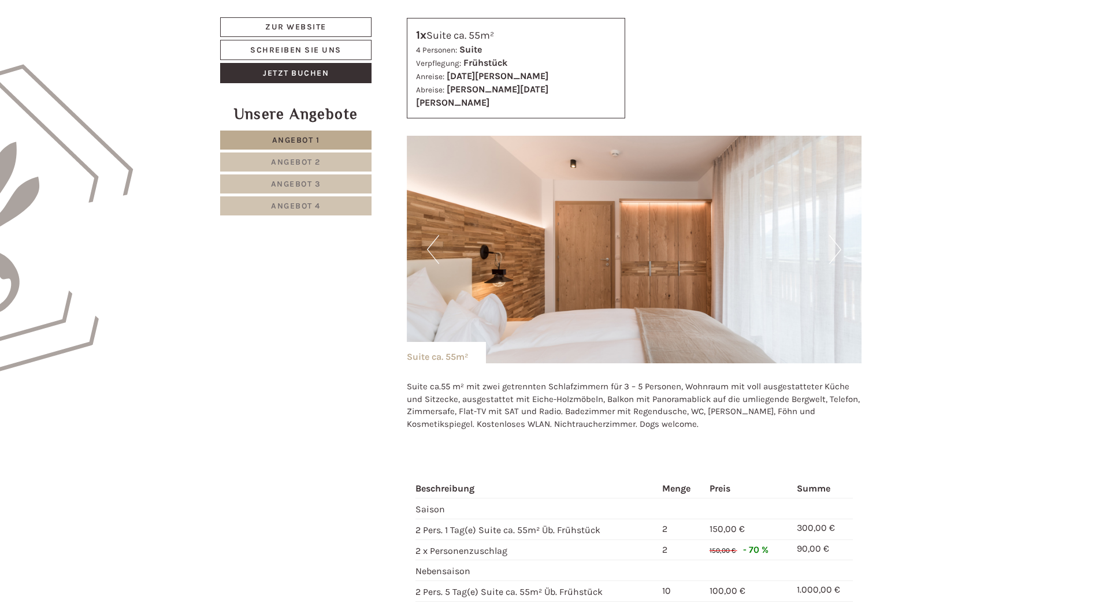
click at [837, 236] on button "Next" at bounding box center [835, 249] width 12 height 29
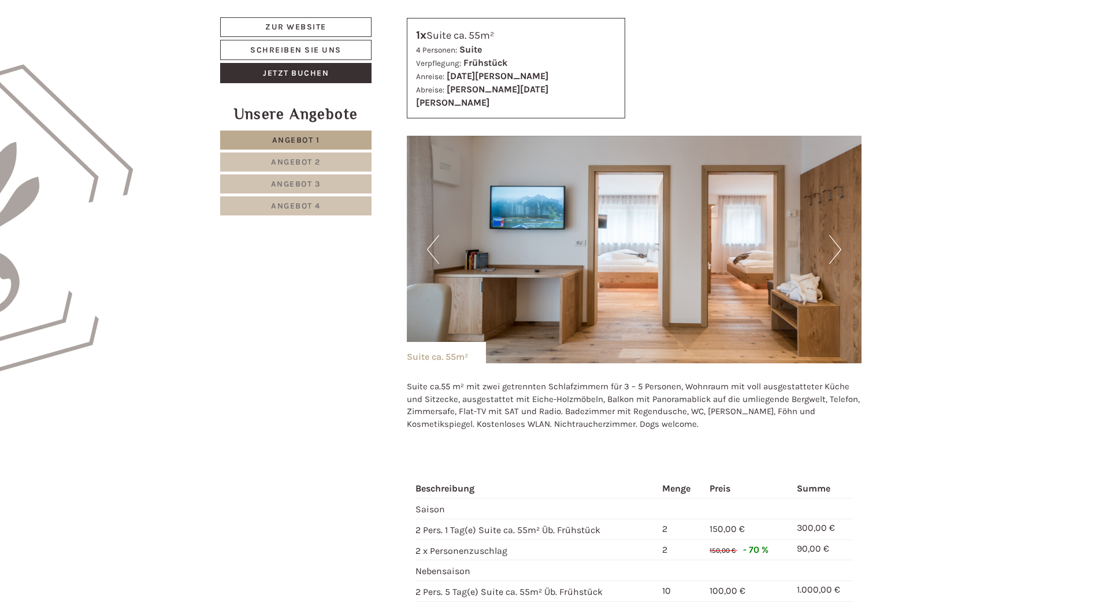
click at [837, 236] on button "Next" at bounding box center [835, 249] width 12 height 29
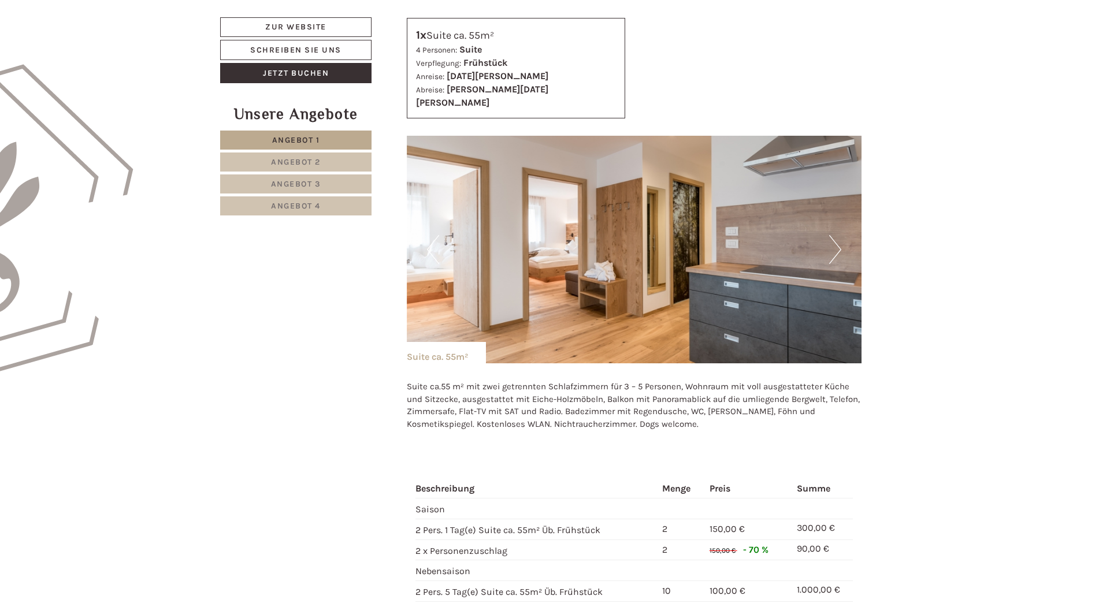
click at [837, 236] on button "Next" at bounding box center [835, 249] width 12 height 29
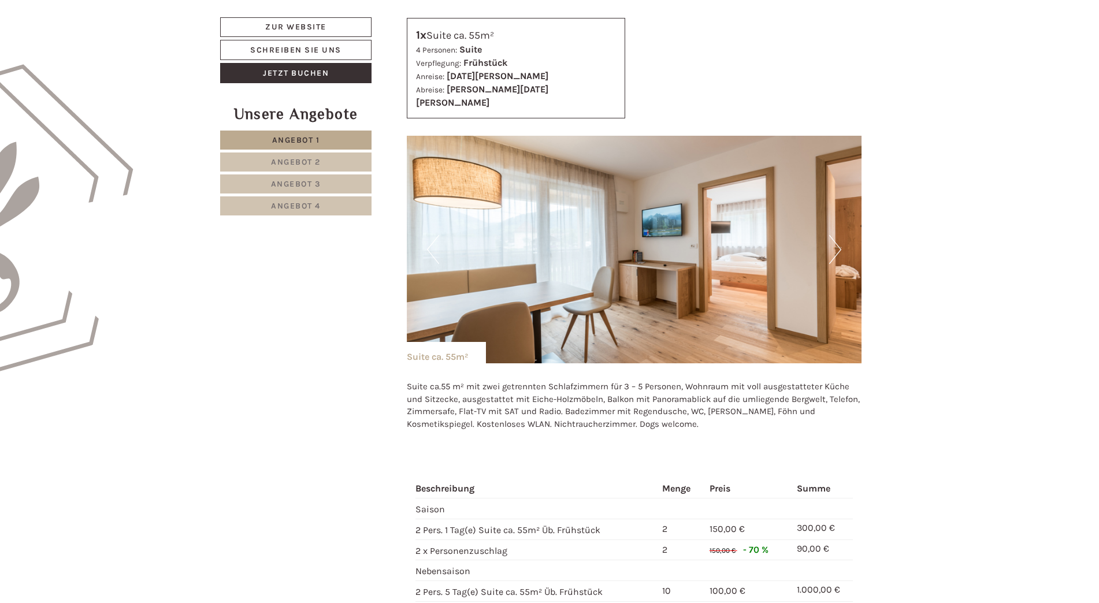
click at [837, 236] on button "Next" at bounding box center [835, 249] width 12 height 29
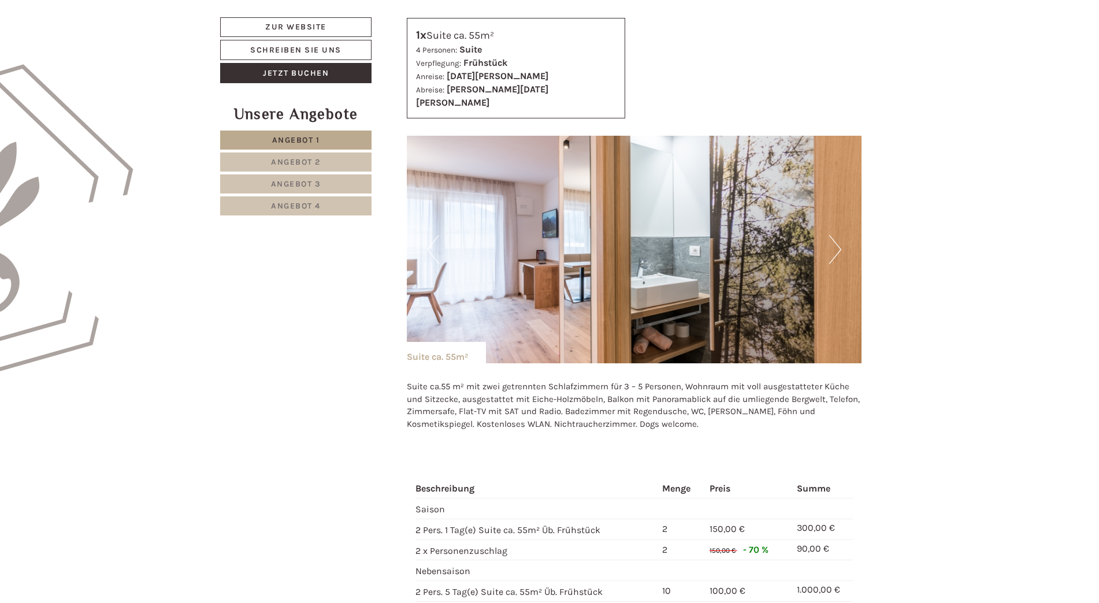
click at [837, 236] on button "Next" at bounding box center [835, 249] width 12 height 29
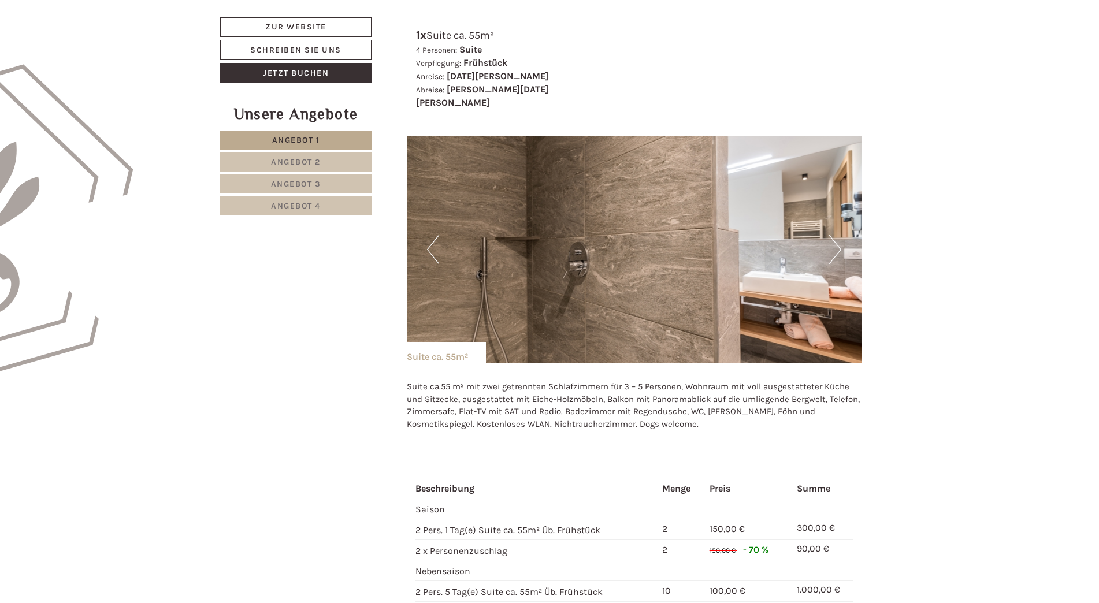
click at [837, 236] on button "Next" at bounding box center [835, 249] width 12 height 29
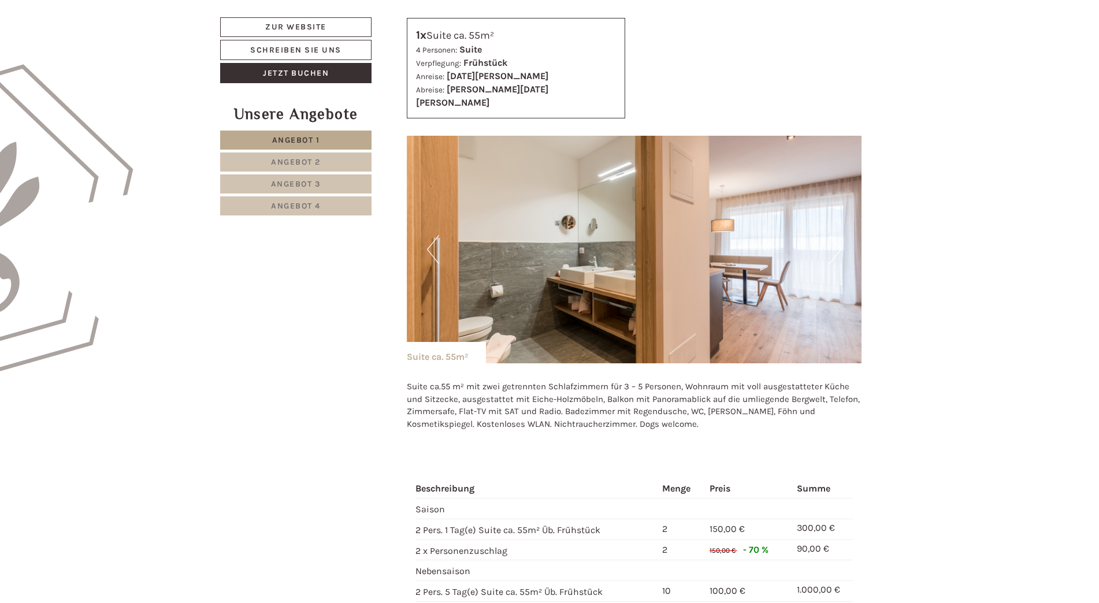
click at [837, 236] on button "Next" at bounding box center [835, 249] width 12 height 29
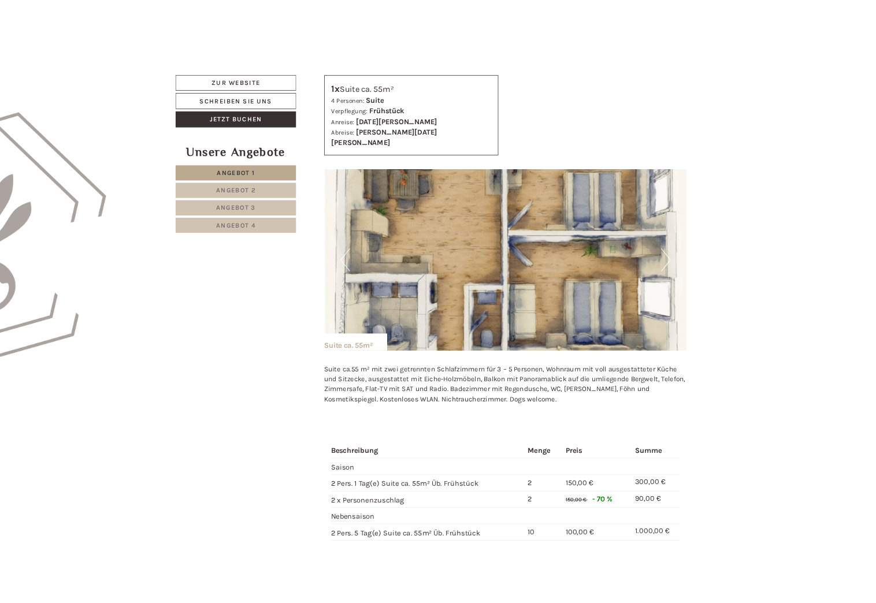
scroll to position [592, 0]
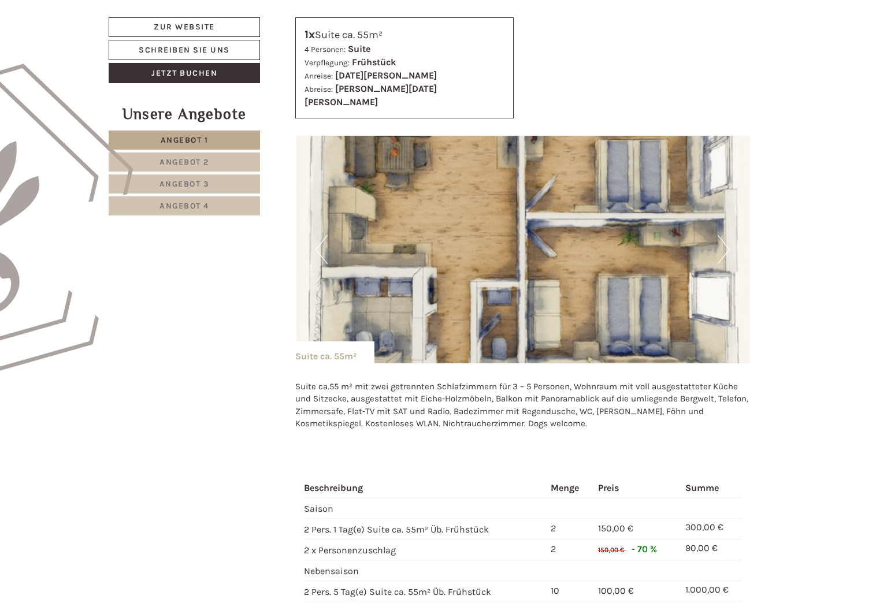
click at [324, 240] on button "Previous" at bounding box center [322, 249] width 12 height 29
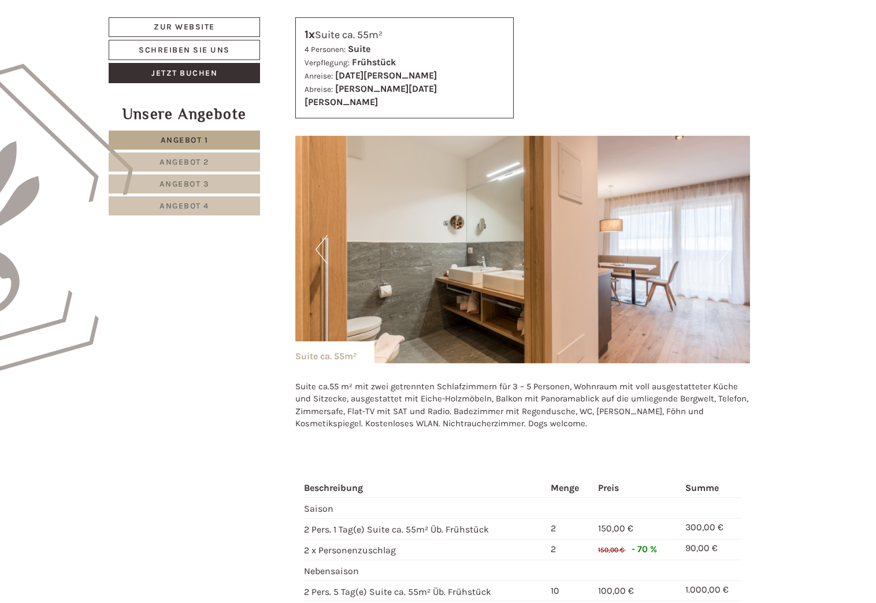
click at [324, 240] on button "Previous" at bounding box center [322, 249] width 12 height 29
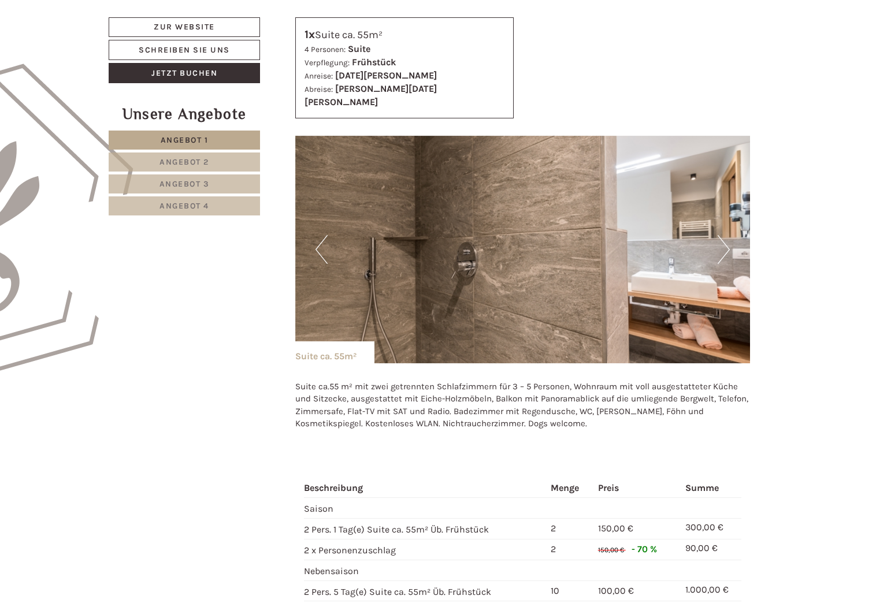
click at [728, 239] on button "Next" at bounding box center [724, 249] width 12 height 29
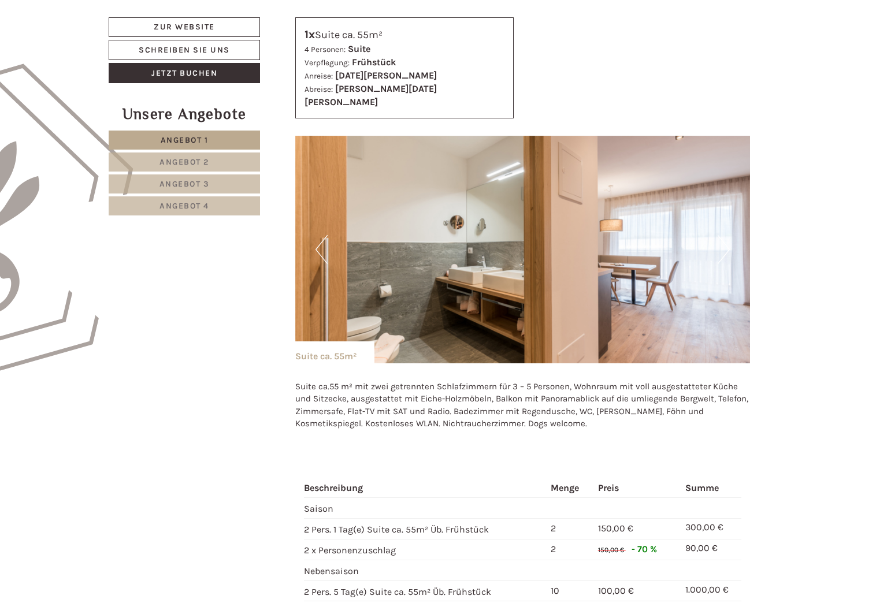
click at [723, 241] on button "Next" at bounding box center [724, 249] width 12 height 29
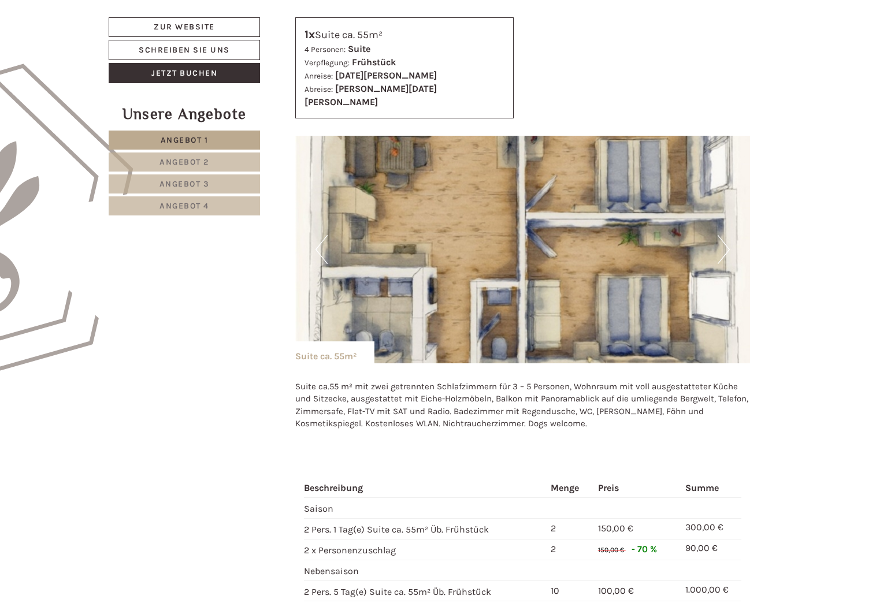
click at [723, 241] on button "Next" at bounding box center [724, 249] width 12 height 29
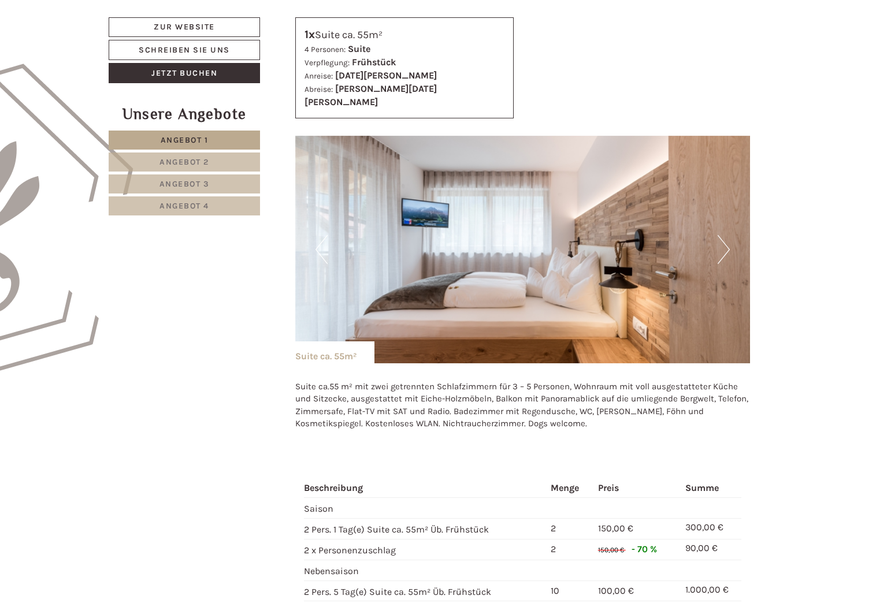
click at [723, 241] on button "Next" at bounding box center [724, 249] width 12 height 29
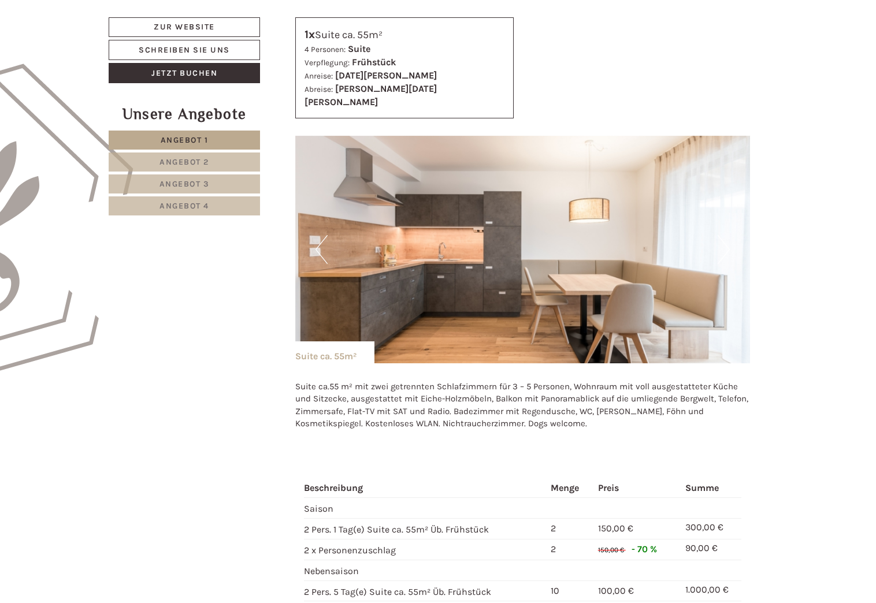
click at [723, 241] on button "Next" at bounding box center [724, 249] width 12 height 29
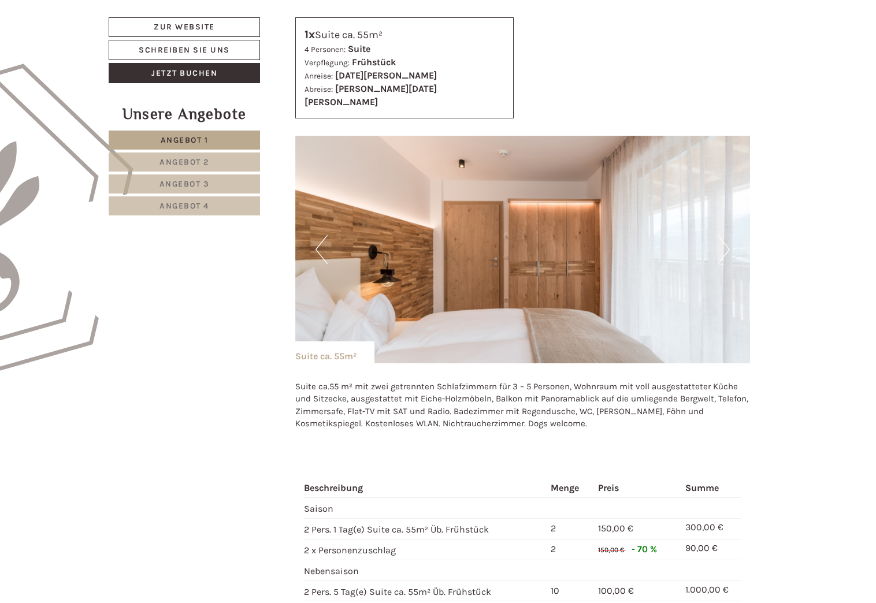
click at [723, 241] on button "Next" at bounding box center [724, 249] width 12 height 29
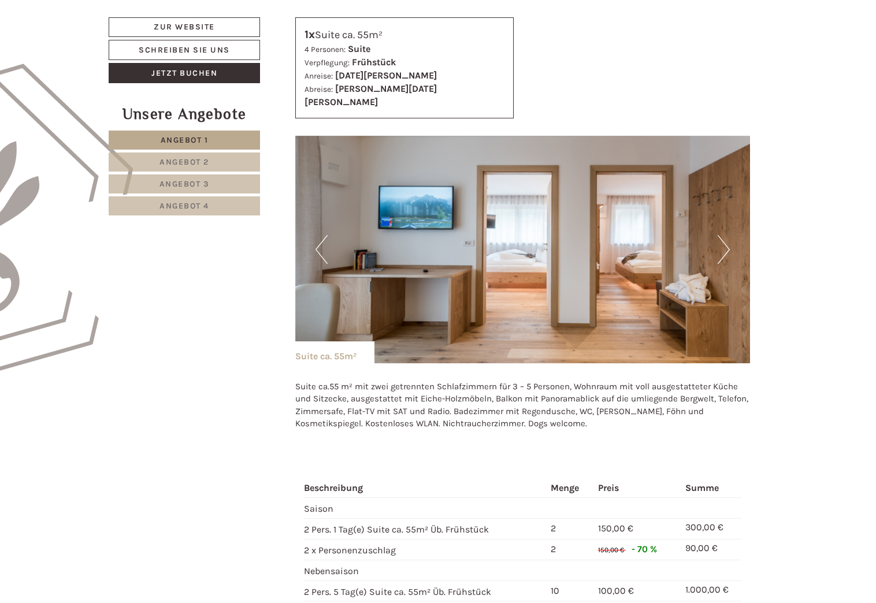
click at [723, 241] on button "Next" at bounding box center [724, 249] width 12 height 29
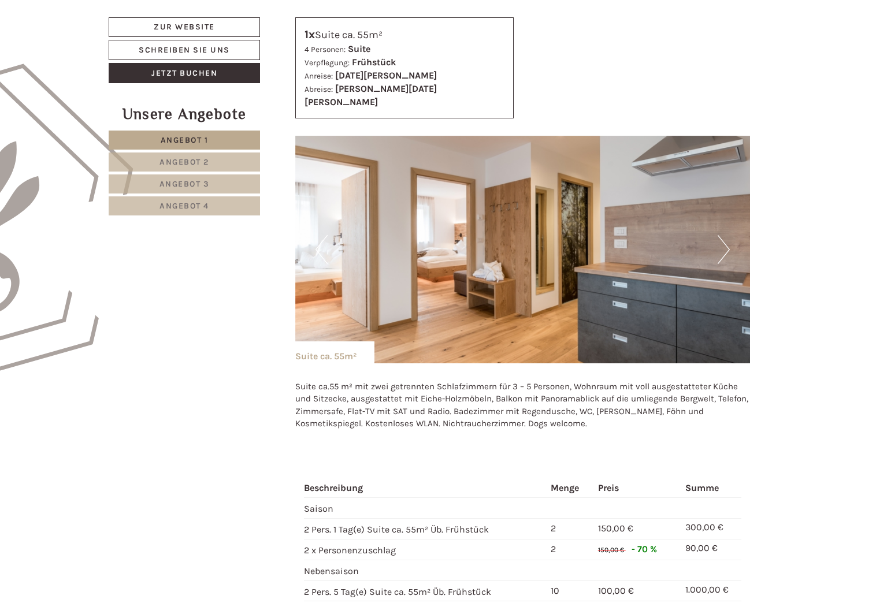
click at [723, 241] on button "Next" at bounding box center [724, 249] width 12 height 29
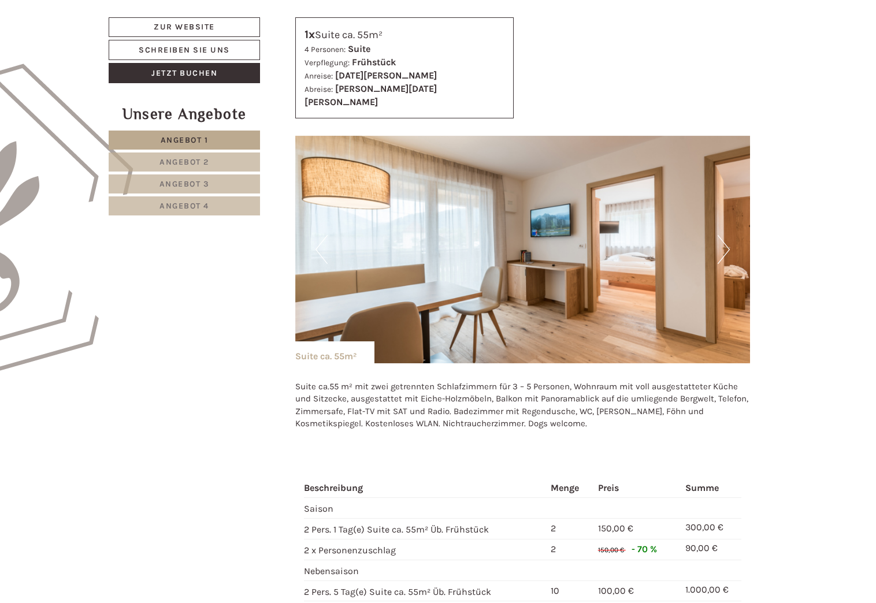
click at [723, 241] on button "Next" at bounding box center [724, 249] width 12 height 29
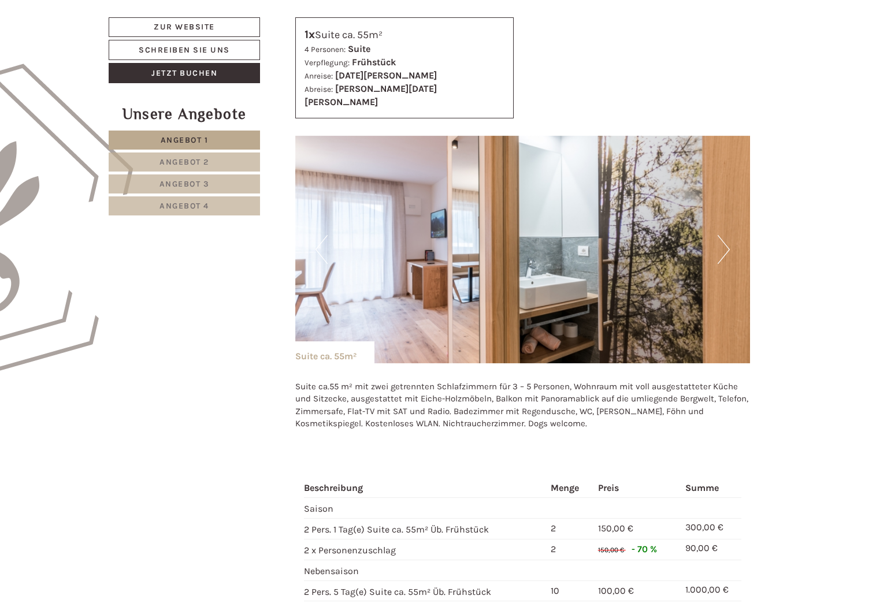
click at [723, 241] on button "Next" at bounding box center [724, 249] width 12 height 29
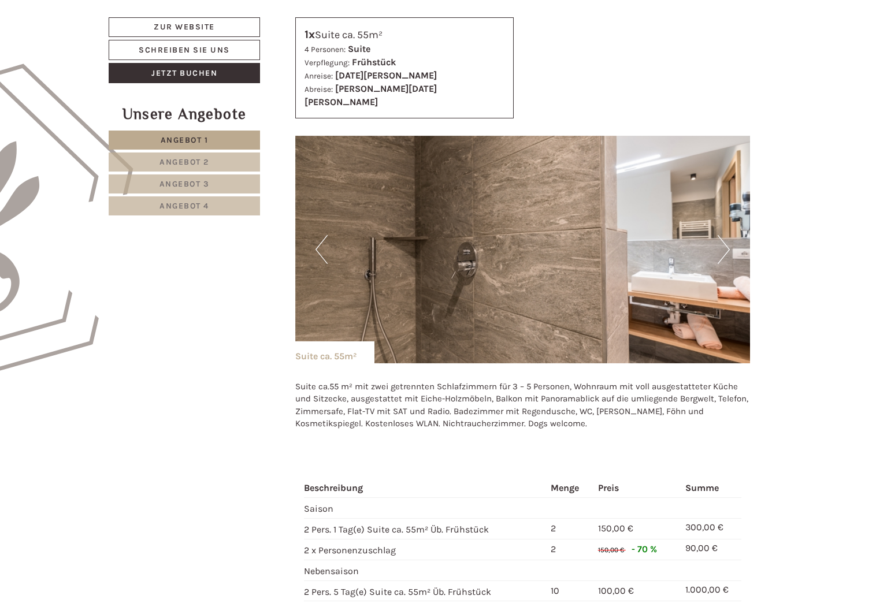
click at [723, 241] on button "Next" at bounding box center [724, 249] width 12 height 29
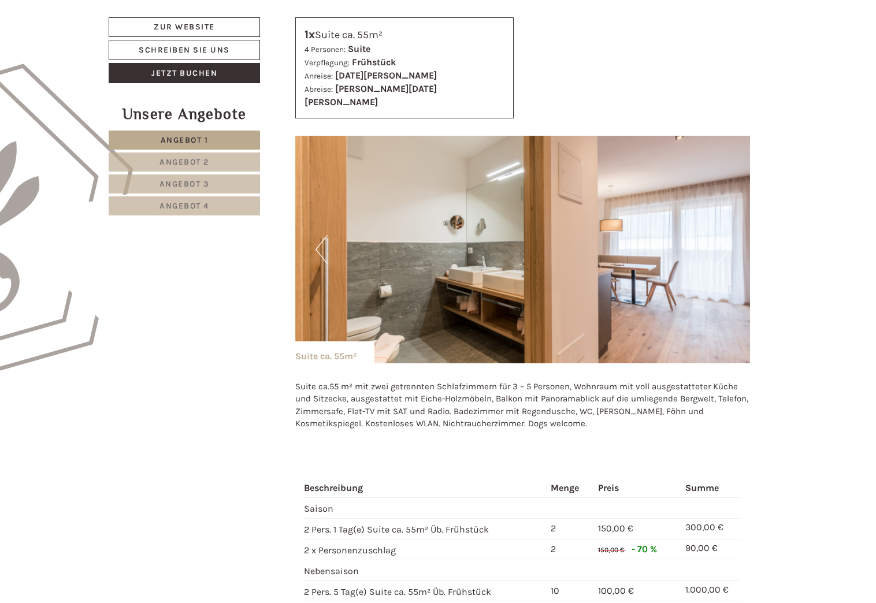
click at [723, 241] on button "Next" at bounding box center [724, 249] width 12 height 29
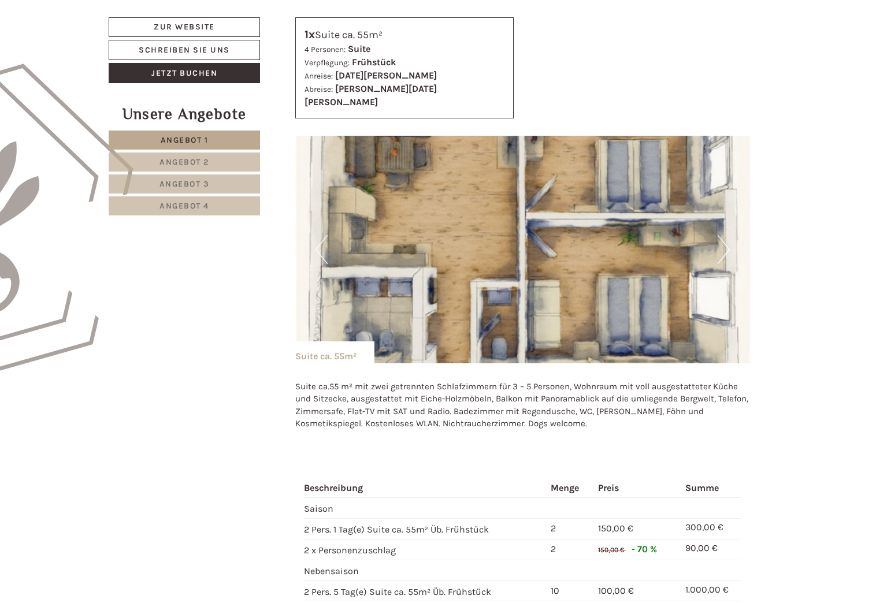
click at [180, 165] on span "Angebot 2" at bounding box center [185, 162] width 50 height 10
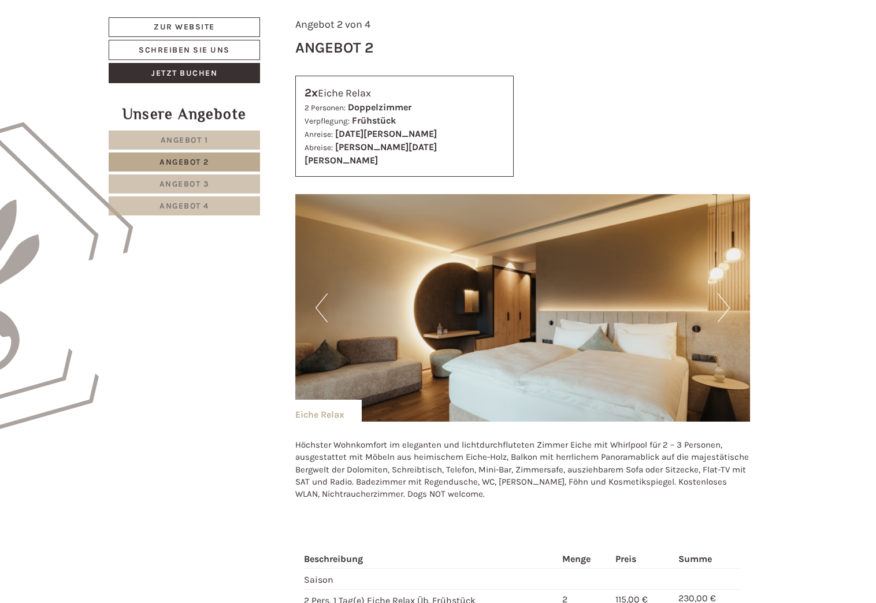
click at [724, 296] on button "Next" at bounding box center [724, 308] width 12 height 29
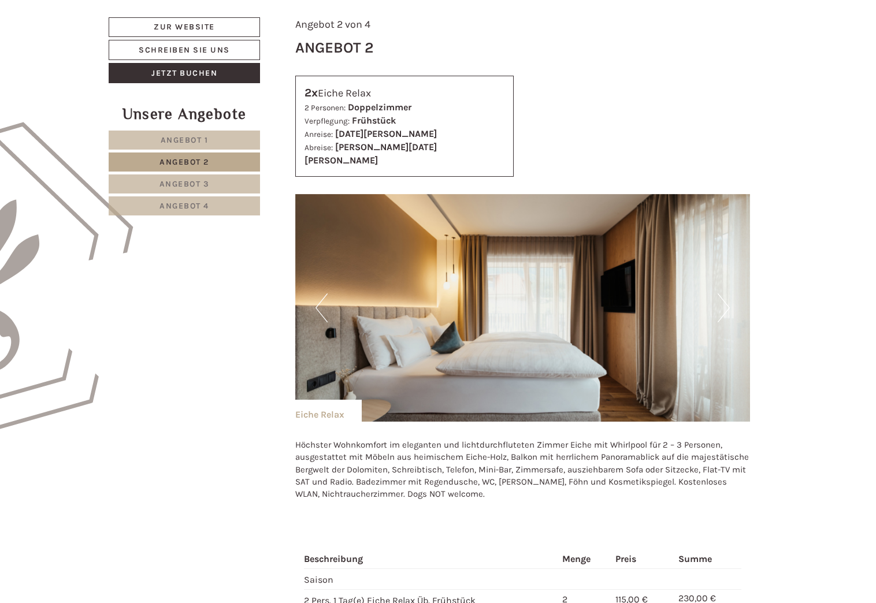
click at [724, 296] on button "Next" at bounding box center [724, 308] width 12 height 29
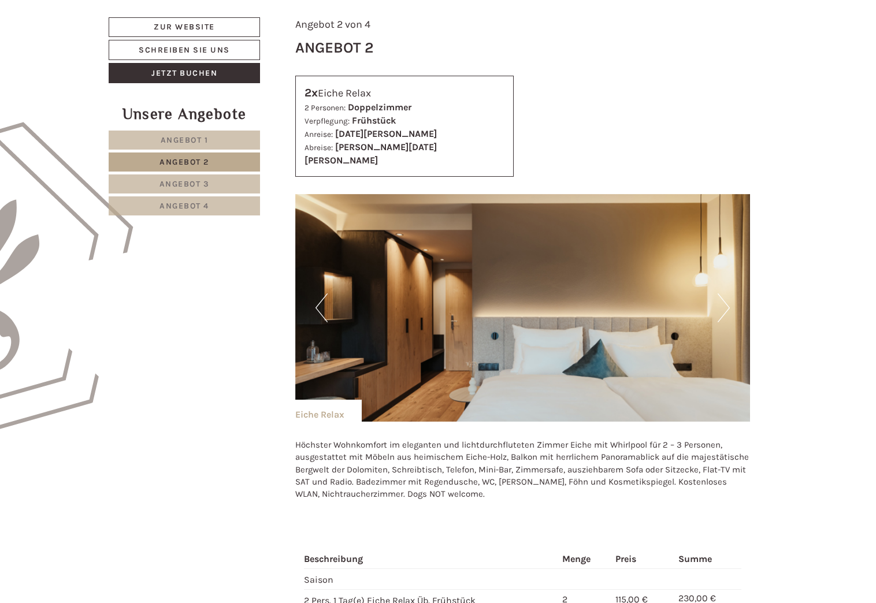
click at [724, 296] on button "Next" at bounding box center [724, 308] width 12 height 29
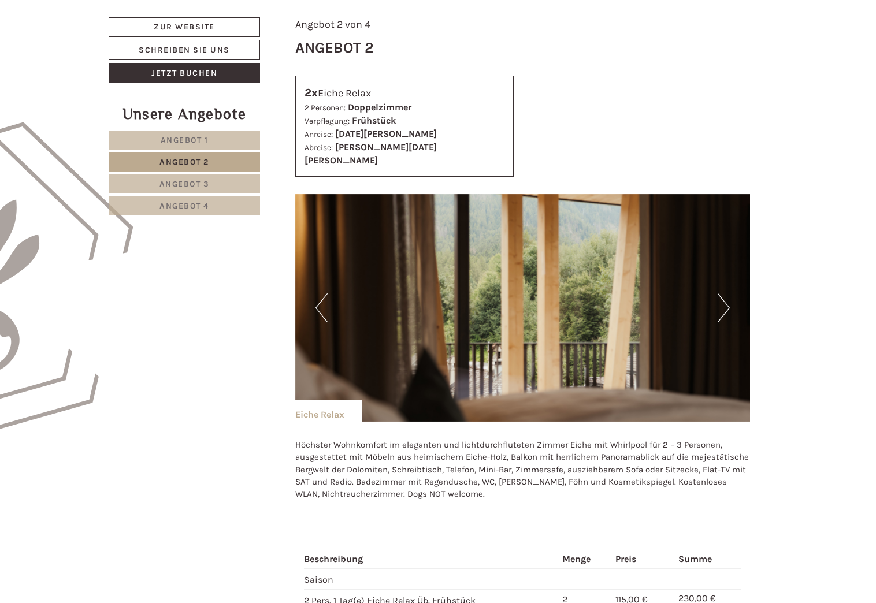
click at [724, 296] on button "Next" at bounding box center [724, 308] width 12 height 29
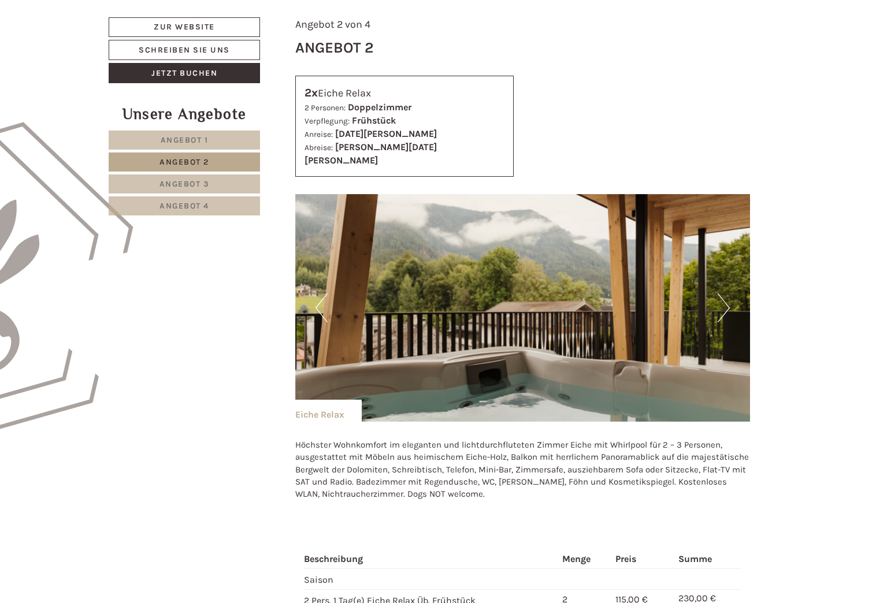
click at [724, 296] on button "Next" at bounding box center [724, 308] width 12 height 29
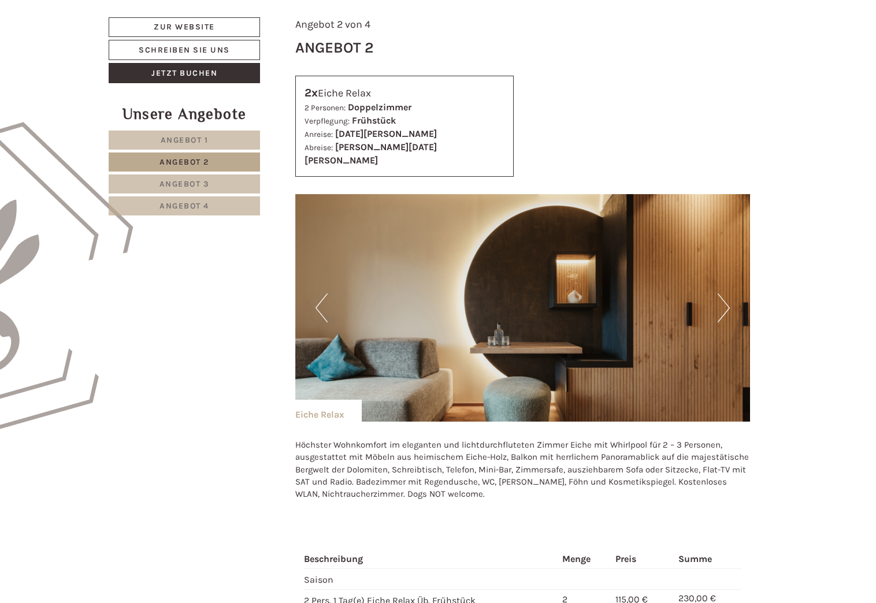
click at [724, 296] on button "Next" at bounding box center [724, 308] width 12 height 29
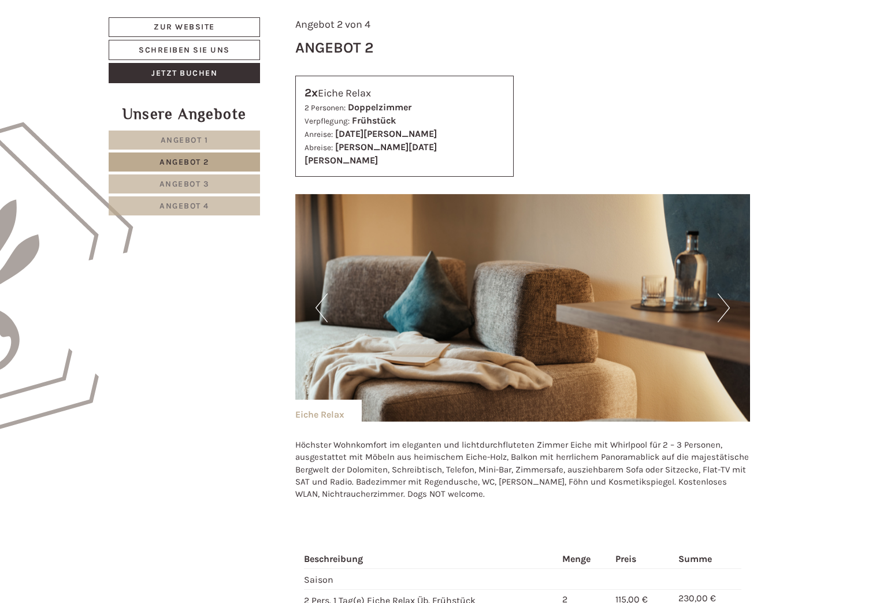
click at [724, 296] on button "Next" at bounding box center [724, 308] width 12 height 29
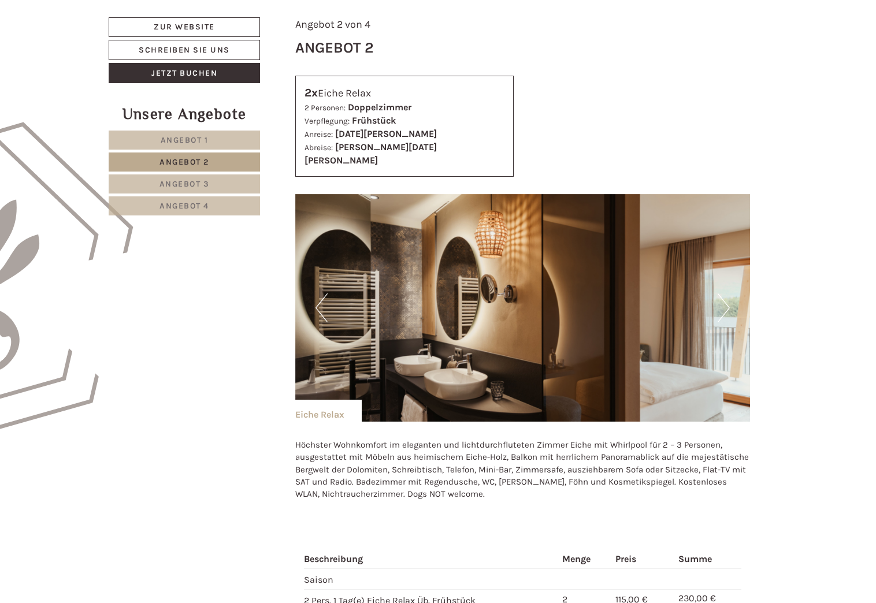
click at [724, 296] on button "Next" at bounding box center [724, 308] width 12 height 29
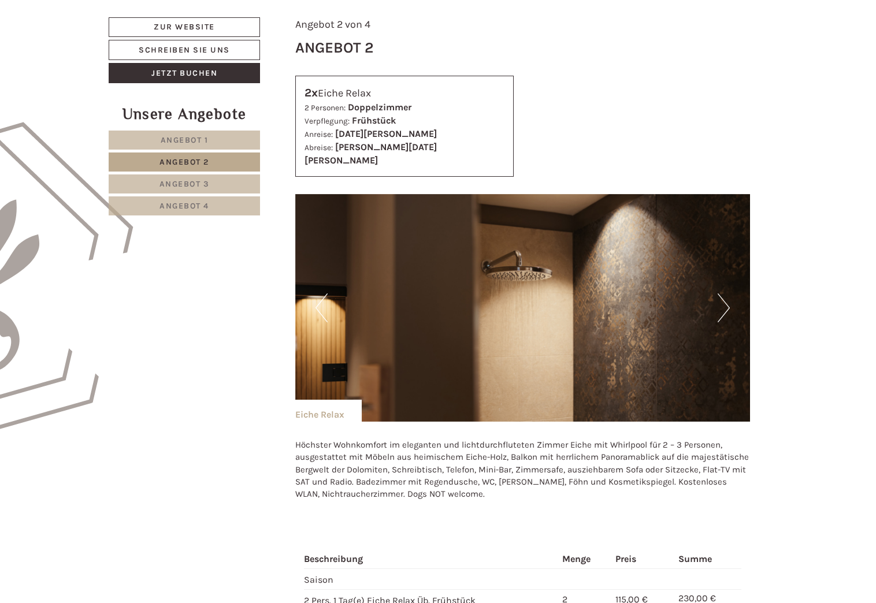
click at [724, 296] on button "Next" at bounding box center [724, 308] width 12 height 29
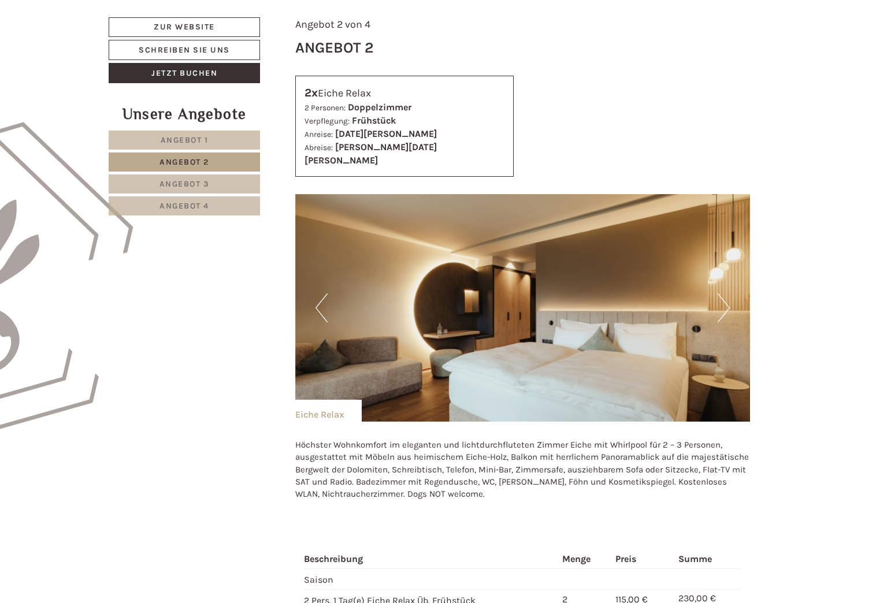
click at [724, 296] on button "Next" at bounding box center [724, 308] width 12 height 29
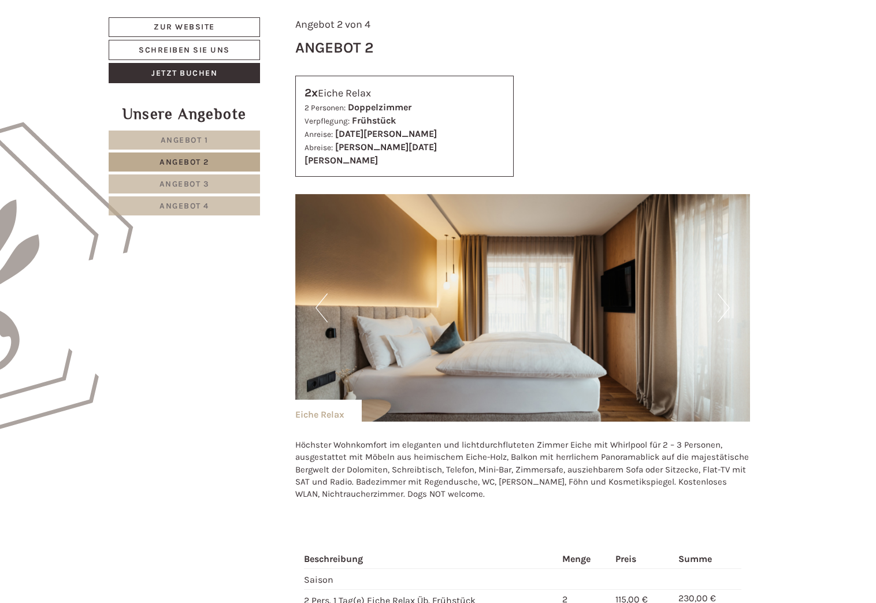
click at [174, 142] on span "Angebot 1" at bounding box center [185, 140] width 48 height 10
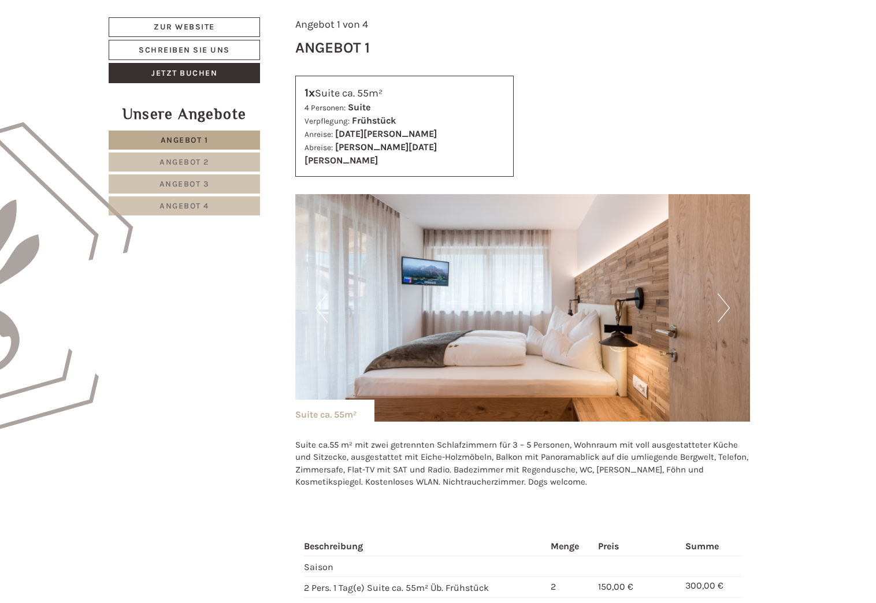
click at [726, 295] on button "Next" at bounding box center [724, 308] width 12 height 29
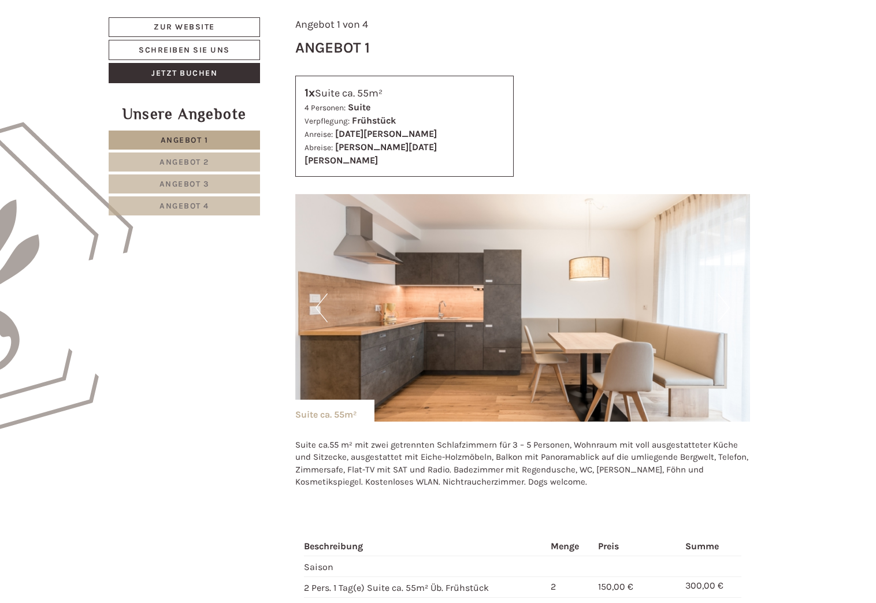
click at [726, 295] on button "Next" at bounding box center [724, 308] width 12 height 29
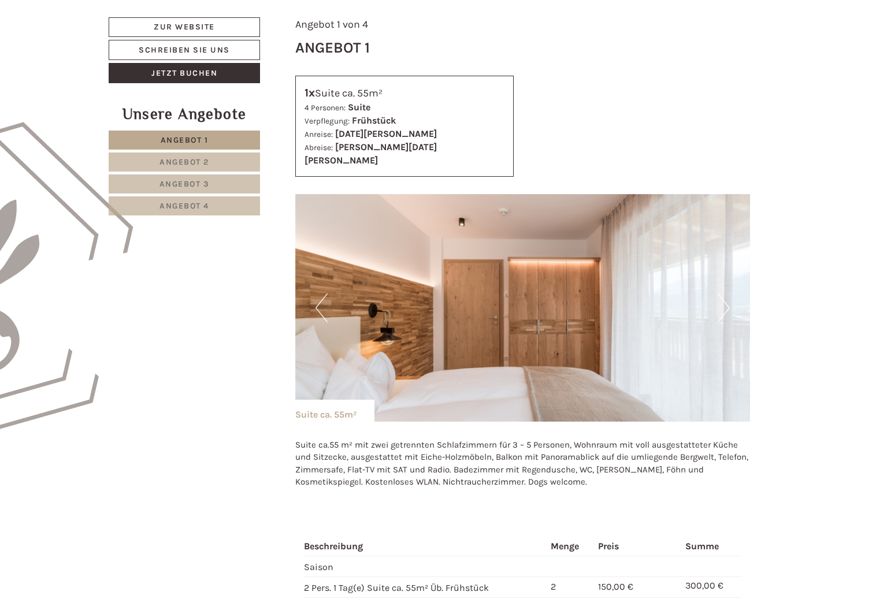
click at [726, 295] on button "Next" at bounding box center [724, 308] width 12 height 29
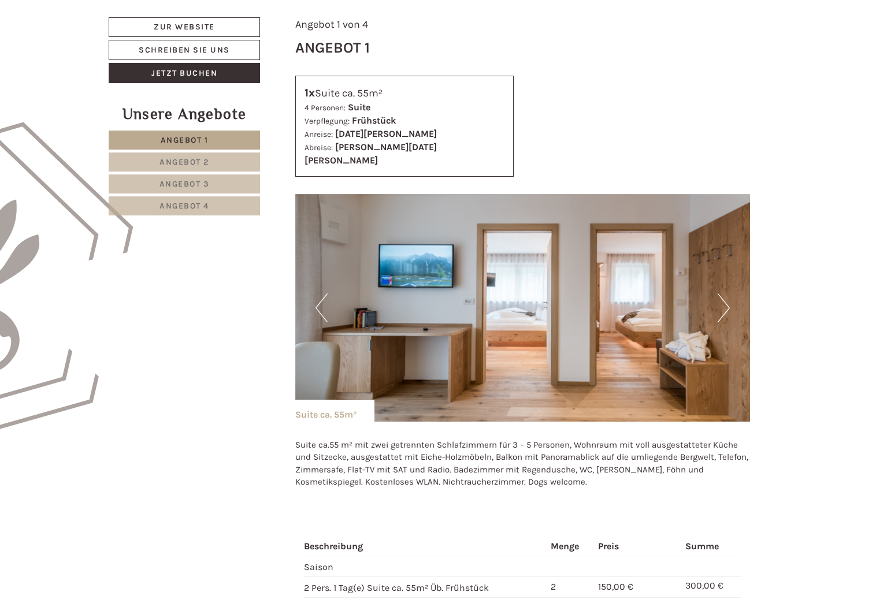
click at [726, 295] on button "Next" at bounding box center [724, 308] width 12 height 29
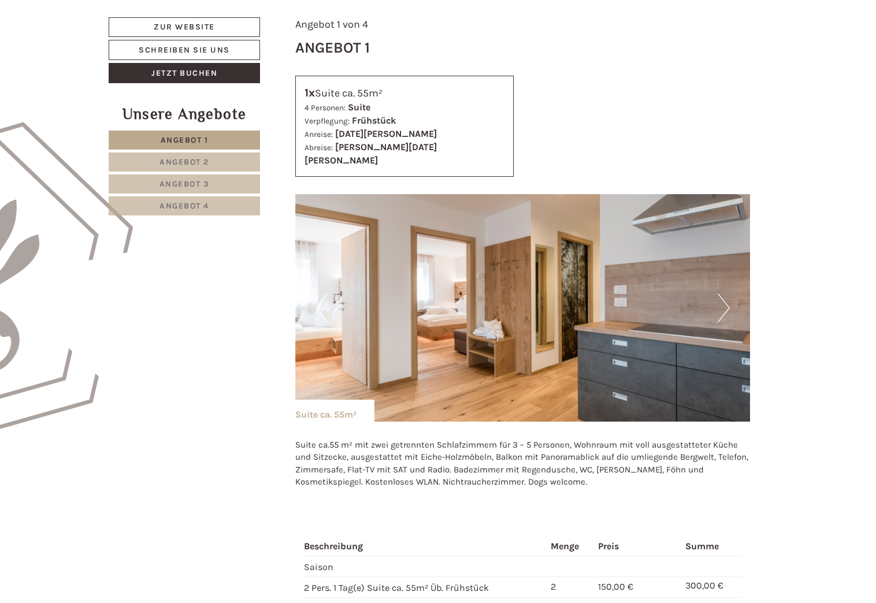
click at [726, 295] on button "Next" at bounding box center [724, 308] width 12 height 29
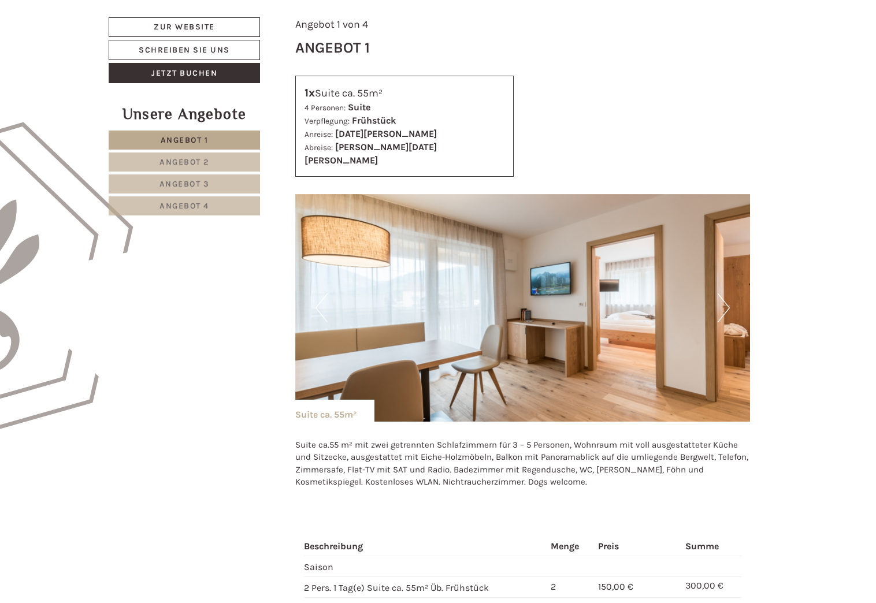
click at [726, 295] on button "Next" at bounding box center [724, 308] width 12 height 29
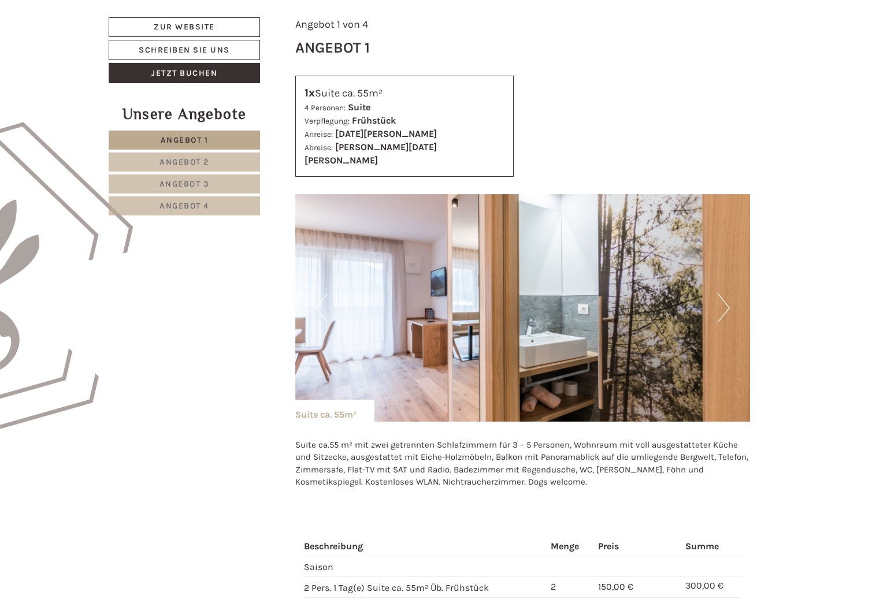
click at [726, 295] on button "Next" at bounding box center [724, 308] width 12 height 29
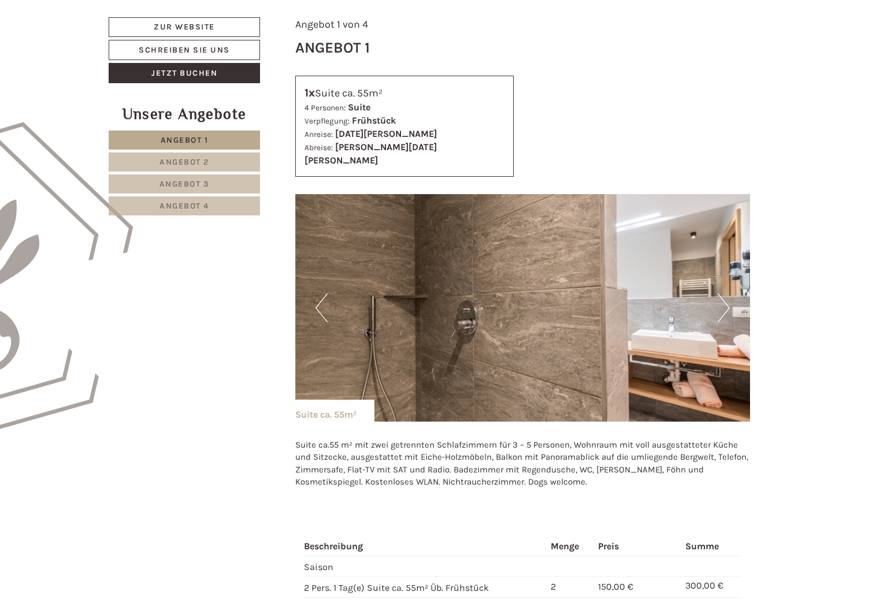
click at [726, 295] on button "Next" at bounding box center [724, 308] width 12 height 29
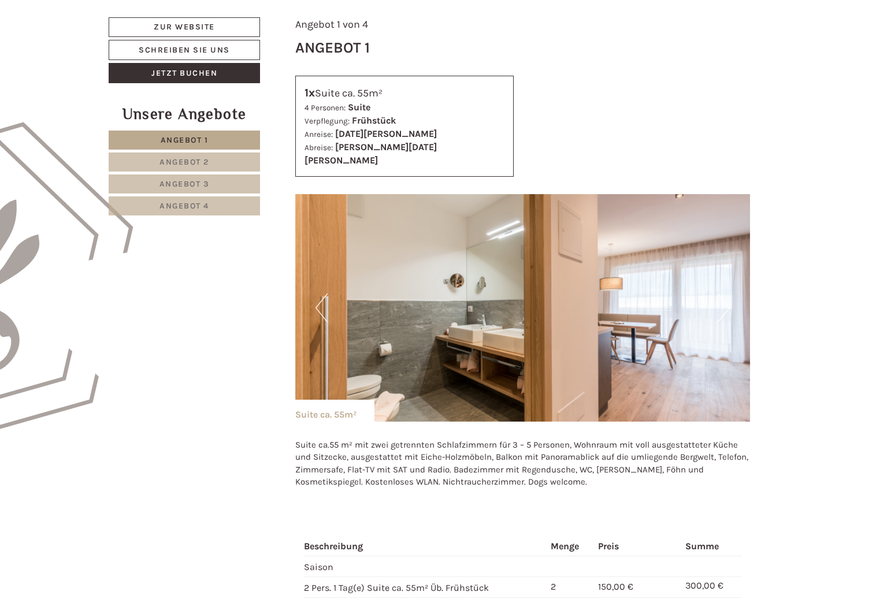
click at [726, 295] on button "Next" at bounding box center [724, 308] width 12 height 29
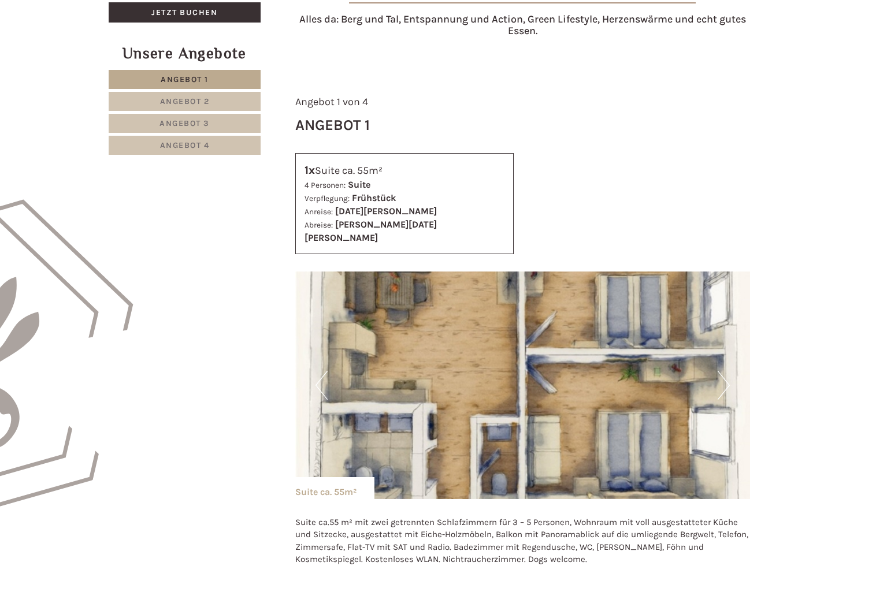
scroll to position [476, 0]
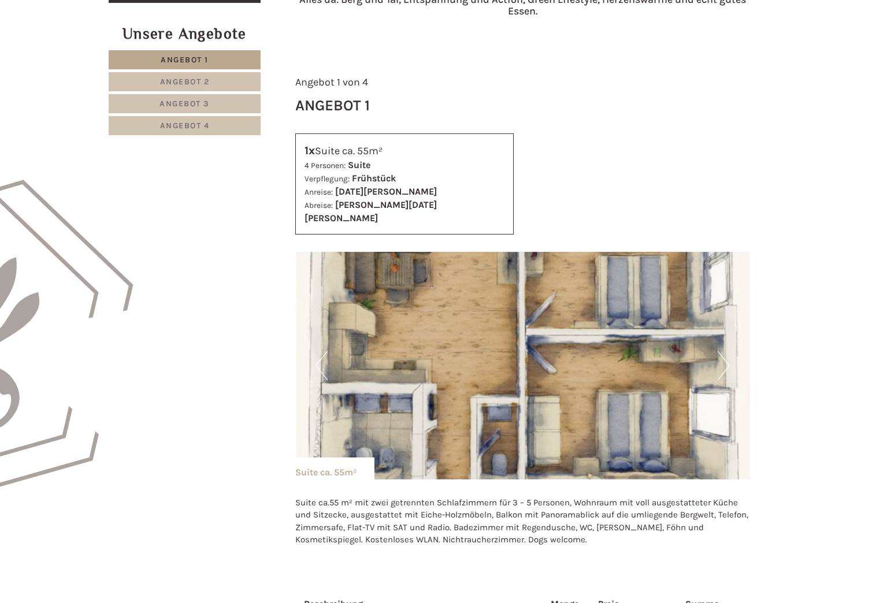
click at [175, 80] on span "Angebot 2" at bounding box center [185, 82] width 50 height 10
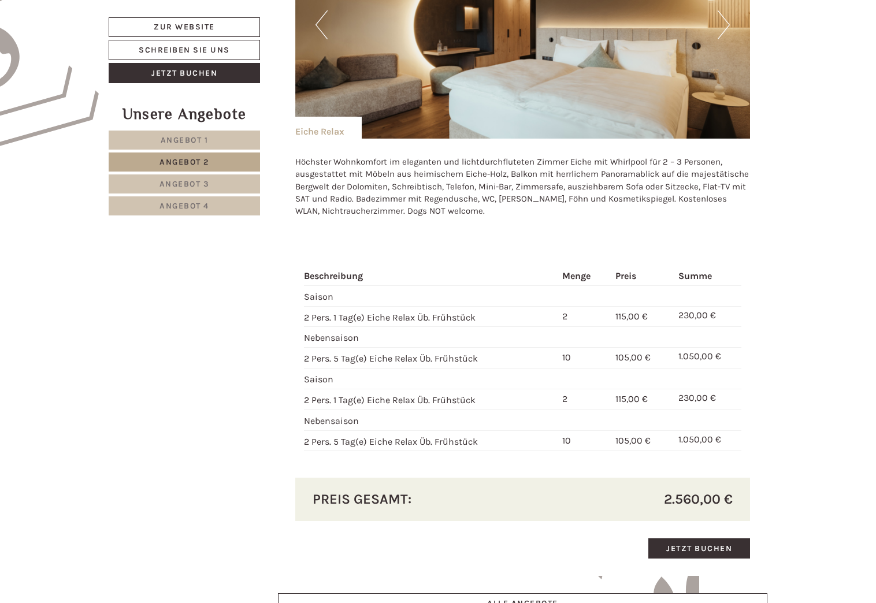
scroll to position [823, 0]
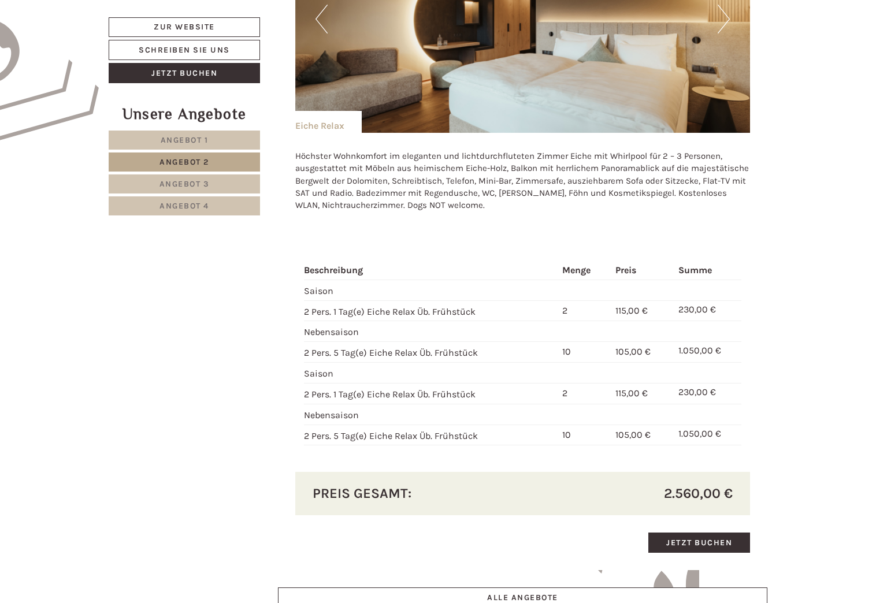
click at [177, 186] on span "Angebot 3" at bounding box center [185, 184] width 50 height 10
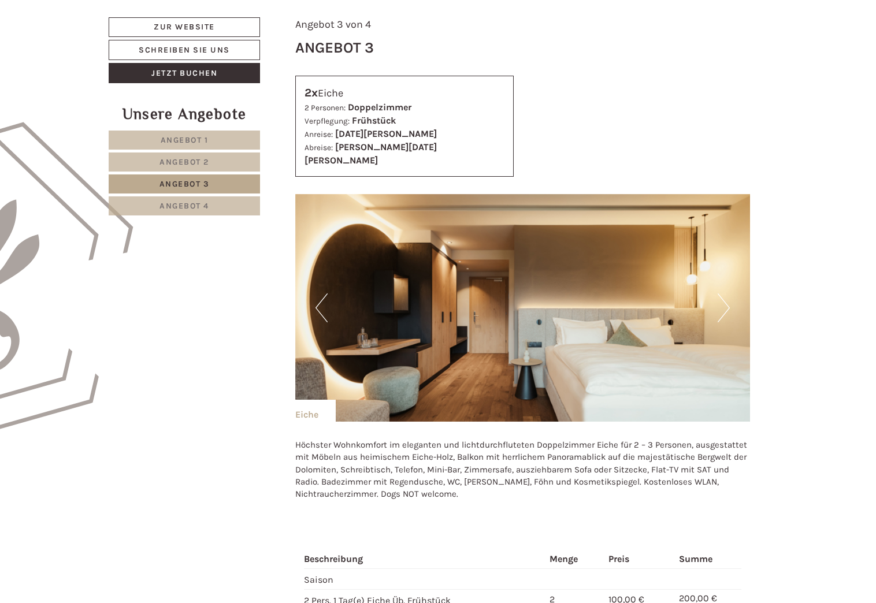
click at [721, 295] on button "Next" at bounding box center [724, 308] width 12 height 29
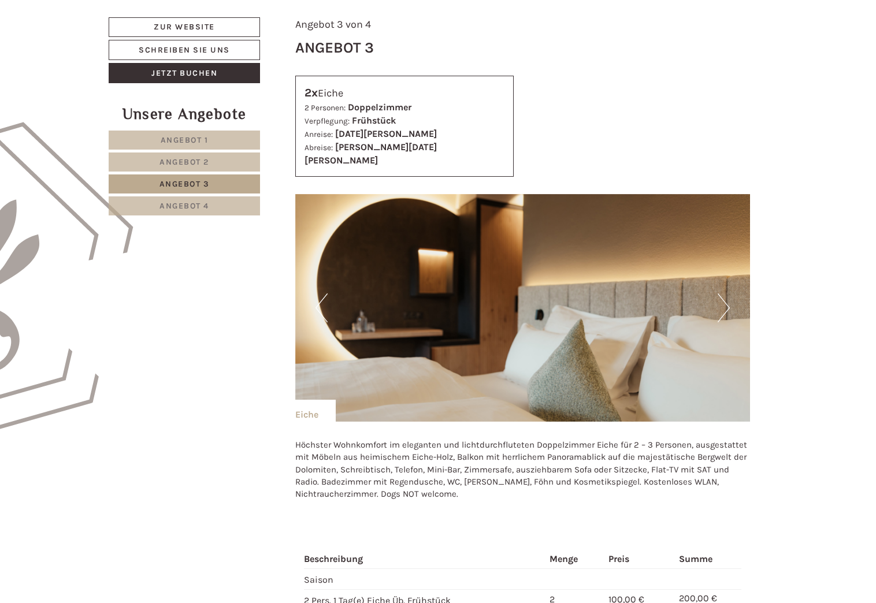
click at [721, 295] on button "Next" at bounding box center [724, 308] width 12 height 29
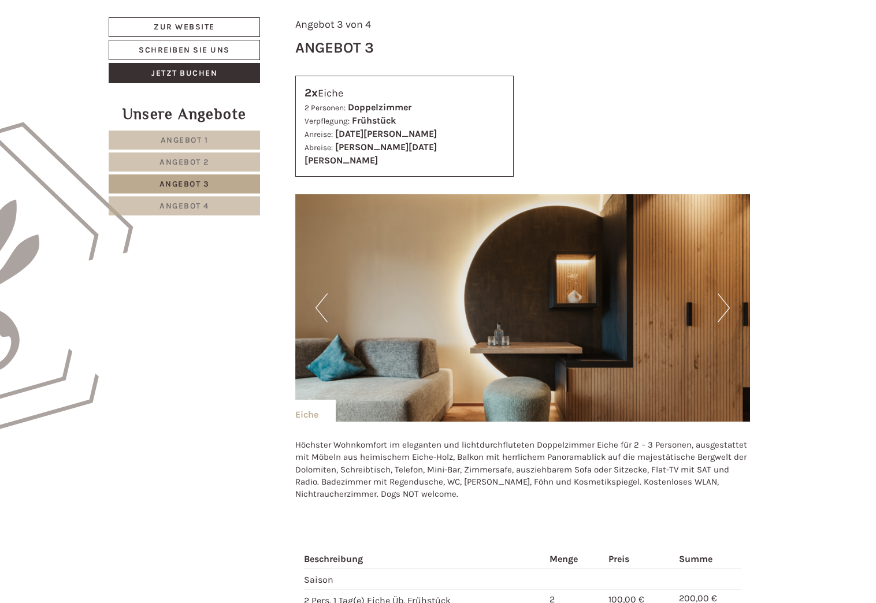
click at [721, 295] on button "Next" at bounding box center [724, 308] width 12 height 29
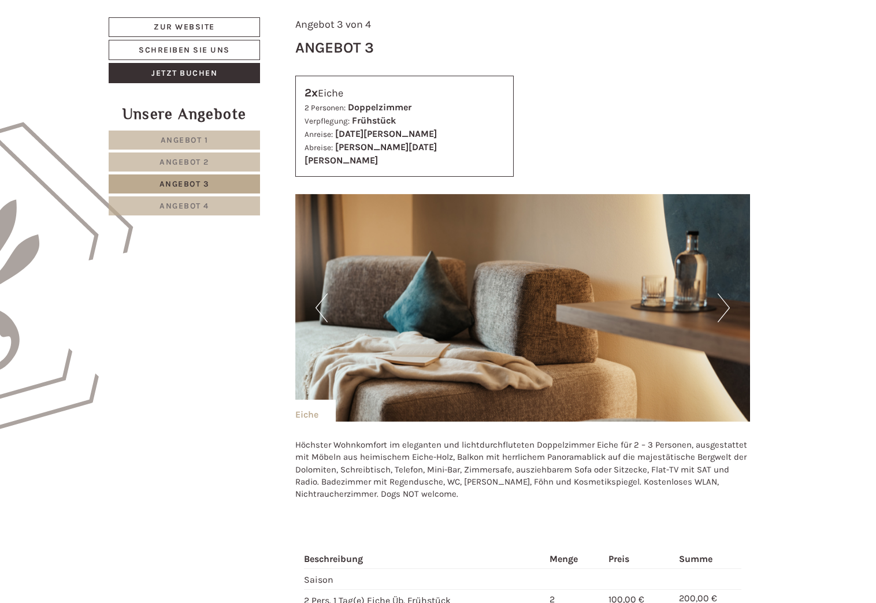
click at [721, 295] on button "Next" at bounding box center [724, 308] width 12 height 29
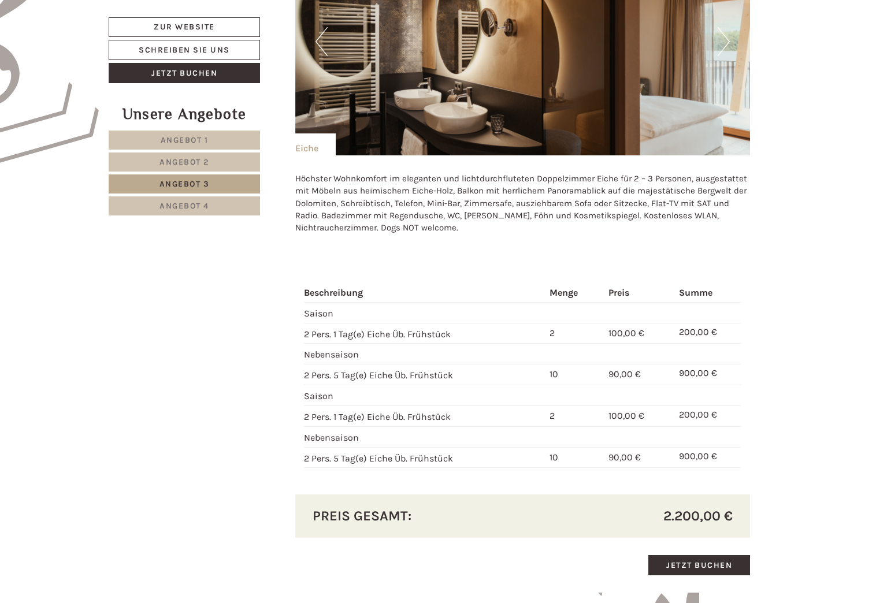
scroll to position [939, 0]
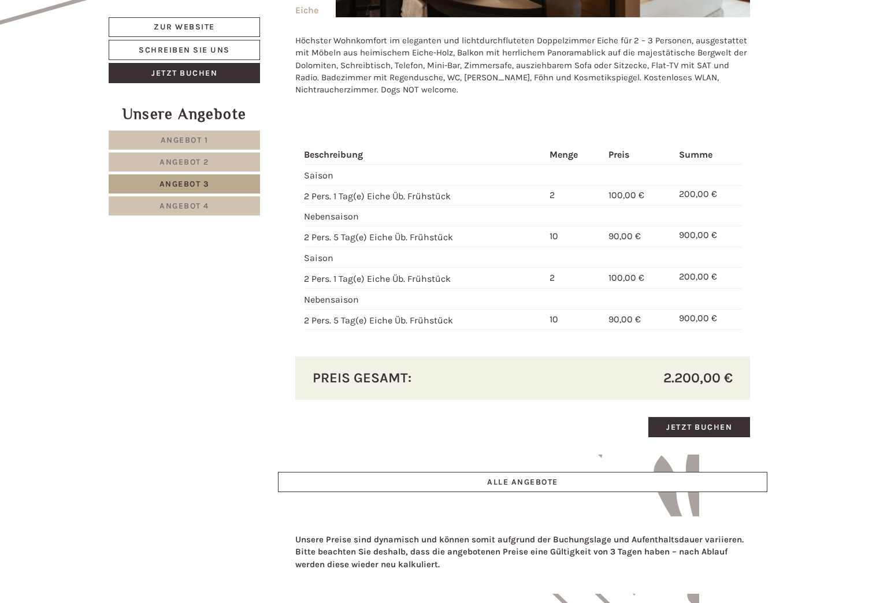
click at [187, 210] on span "Angebot 4" at bounding box center [185, 206] width 50 height 10
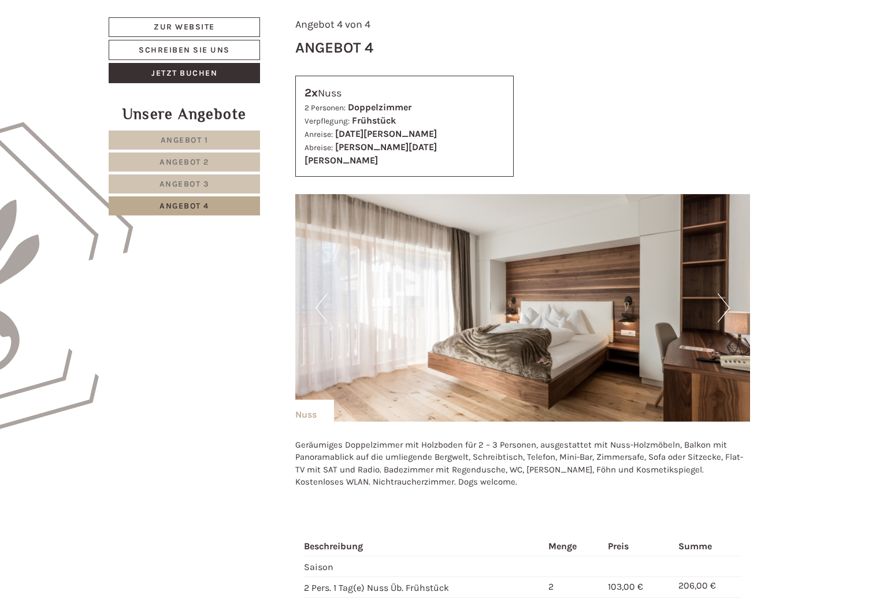
click at [720, 294] on button "Next" at bounding box center [724, 308] width 12 height 29
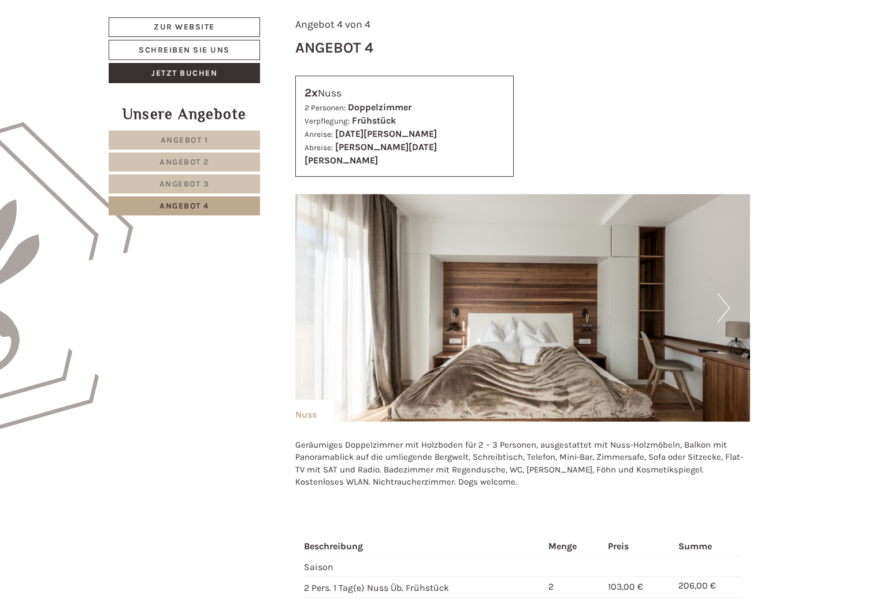
click at [720, 294] on button "Next" at bounding box center [724, 308] width 12 height 29
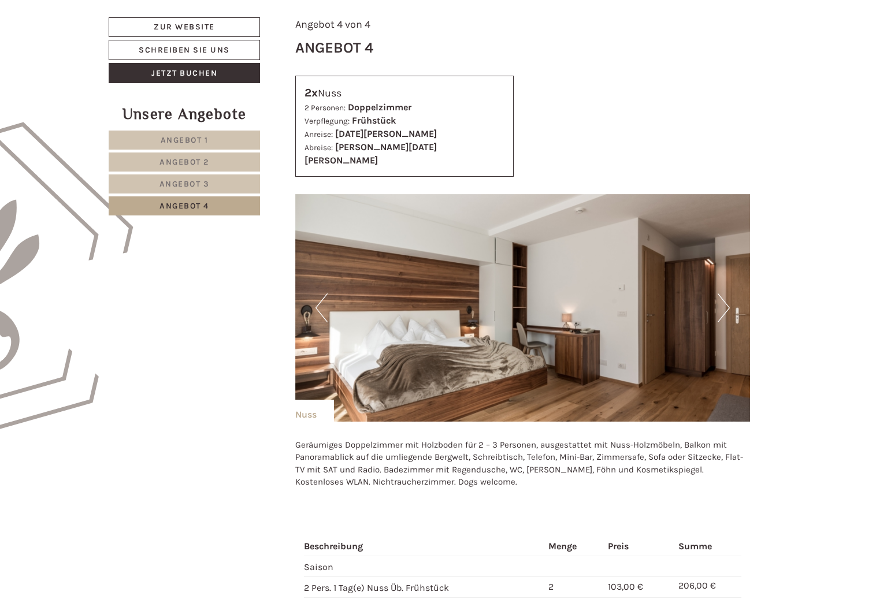
click at [720, 294] on button "Next" at bounding box center [724, 308] width 12 height 29
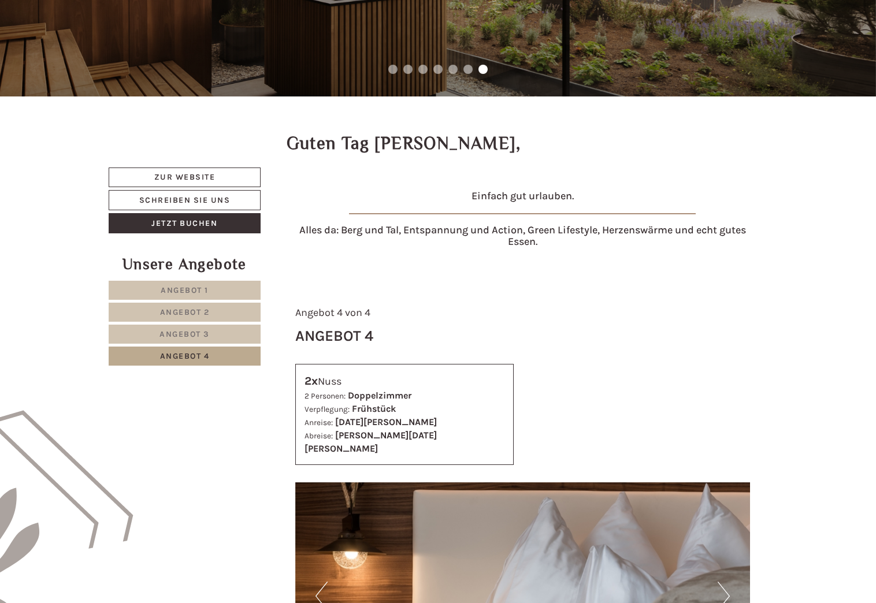
scroll to position [245, 0]
